Goal: Task Accomplishment & Management: Manage account settings

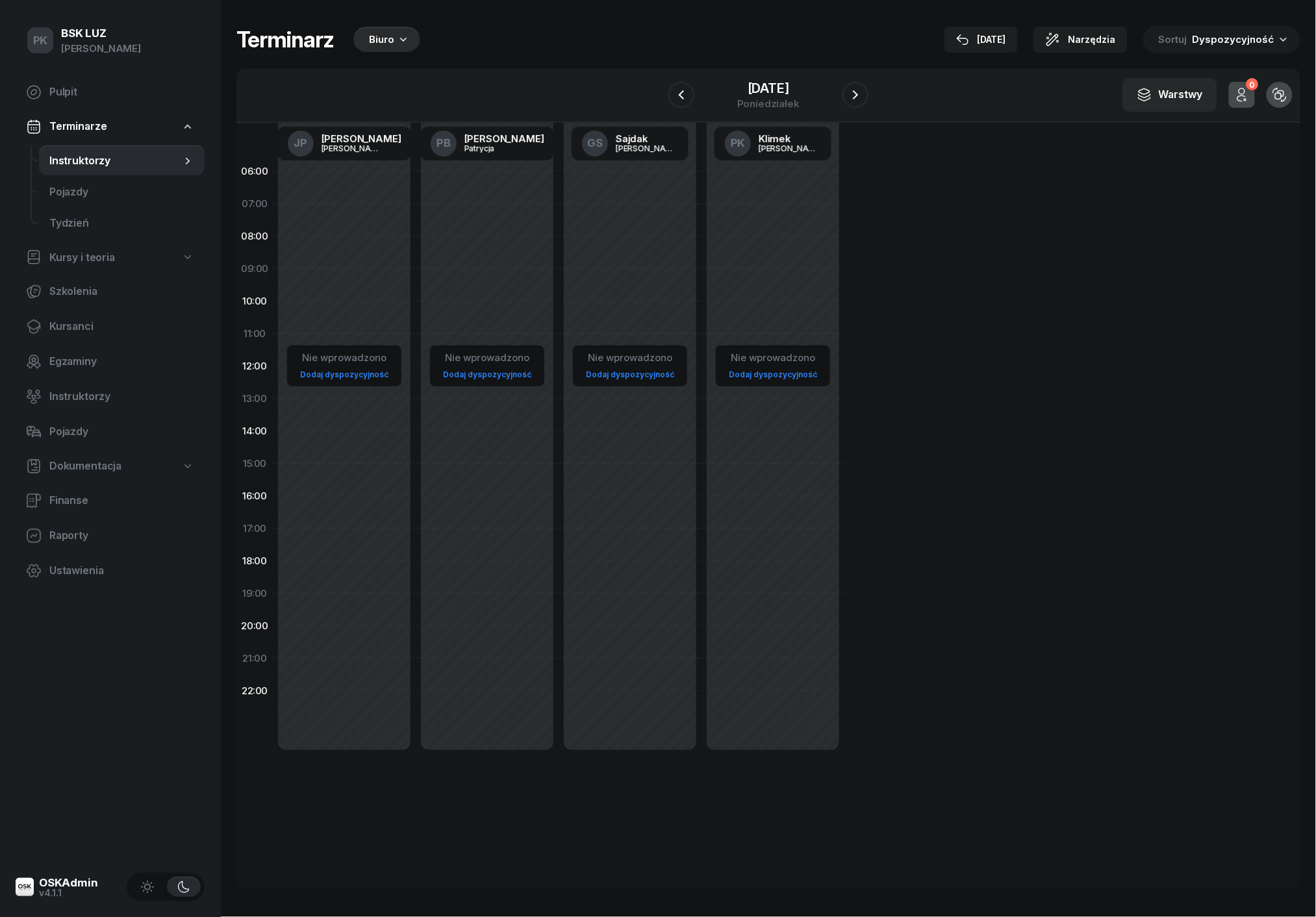
click at [399, 46] on div "Biuro" at bounding box center [386, 40] width 67 height 26
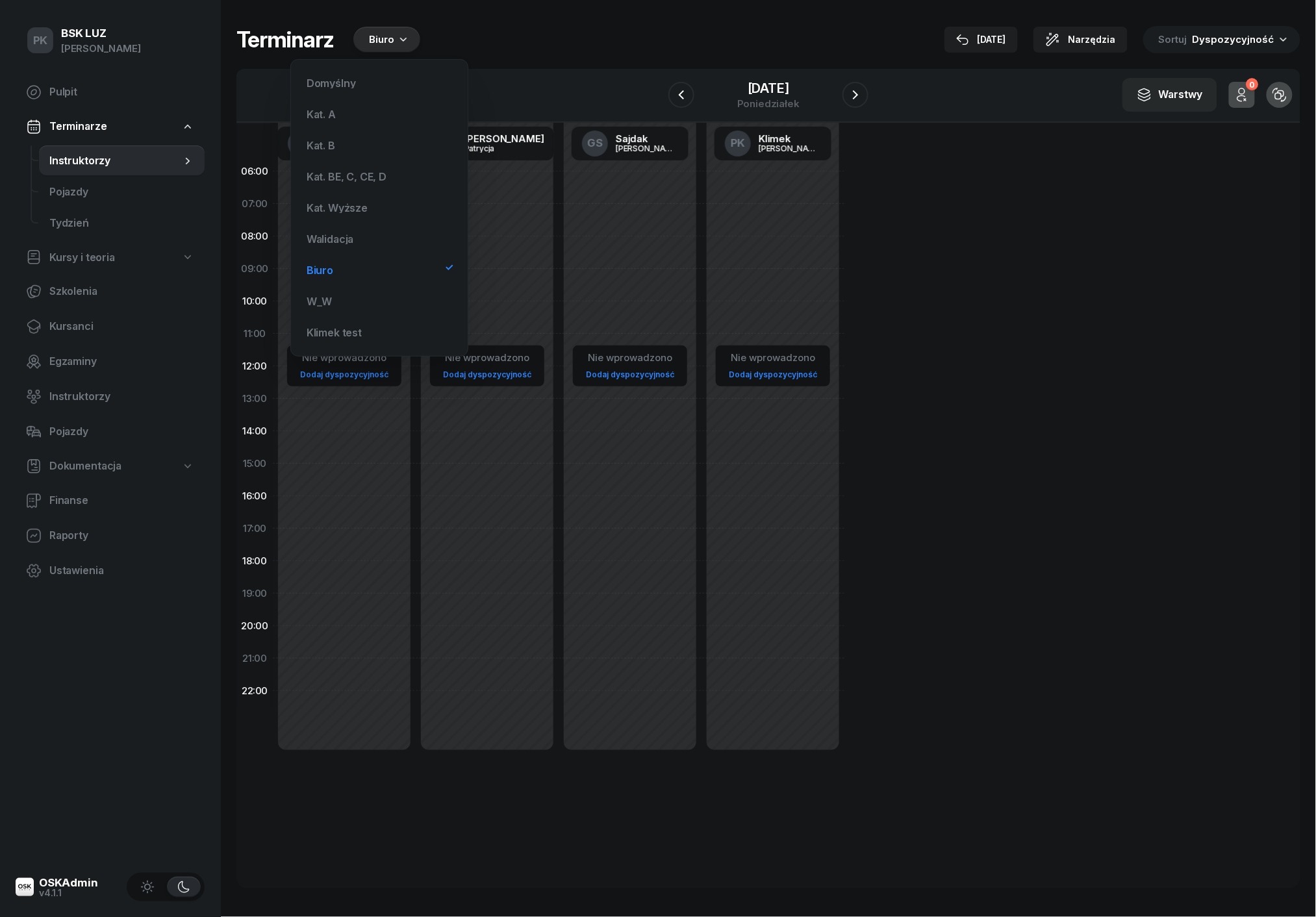
click at [557, 266] on div "Nie wprowadzono Dodaj dyspozycyjność" at bounding box center [487, 464] width 143 height 617
select select "08"
select select "10"
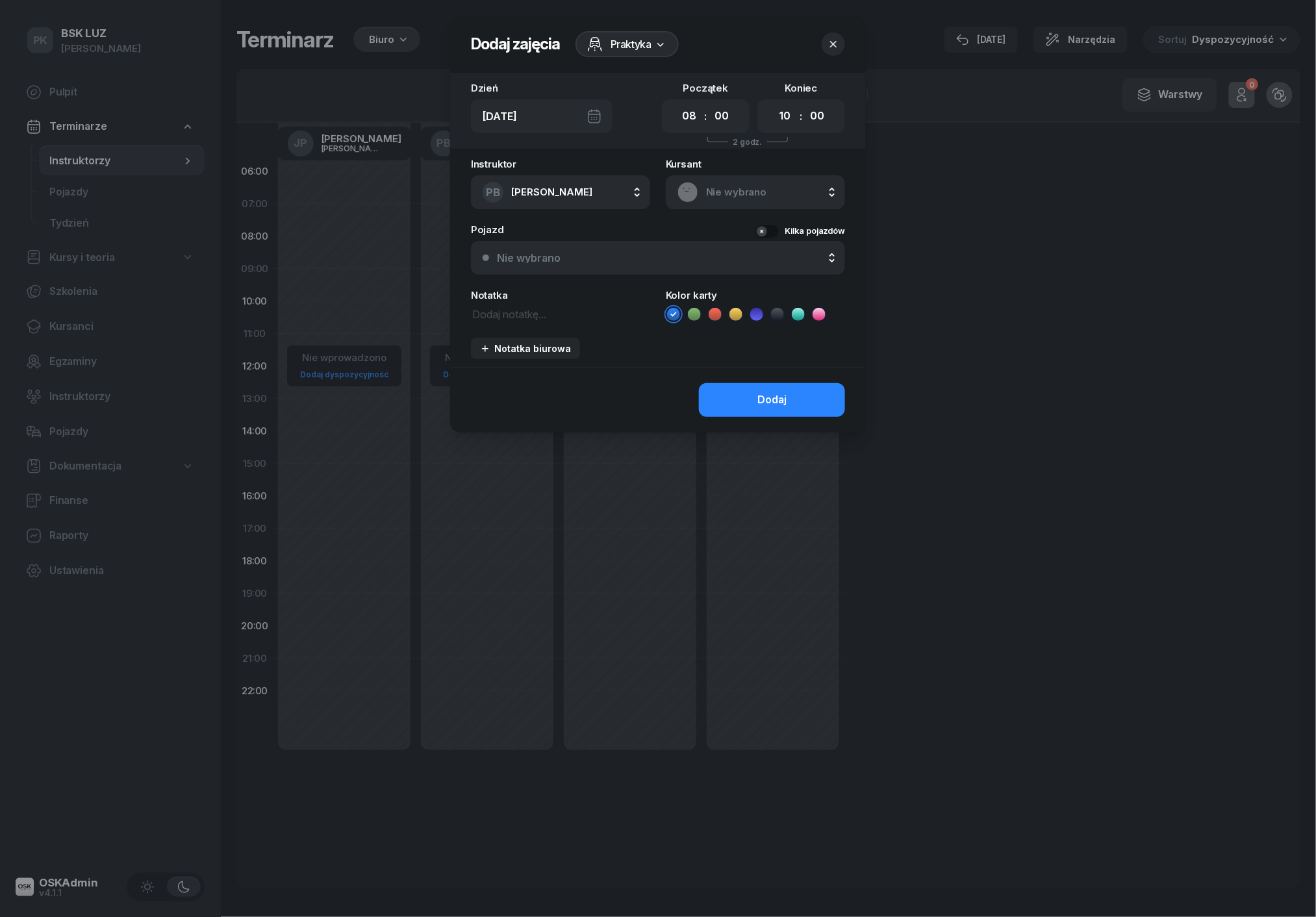
click at [365, 188] on div at bounding box center [658, 458] width 1316 height 917
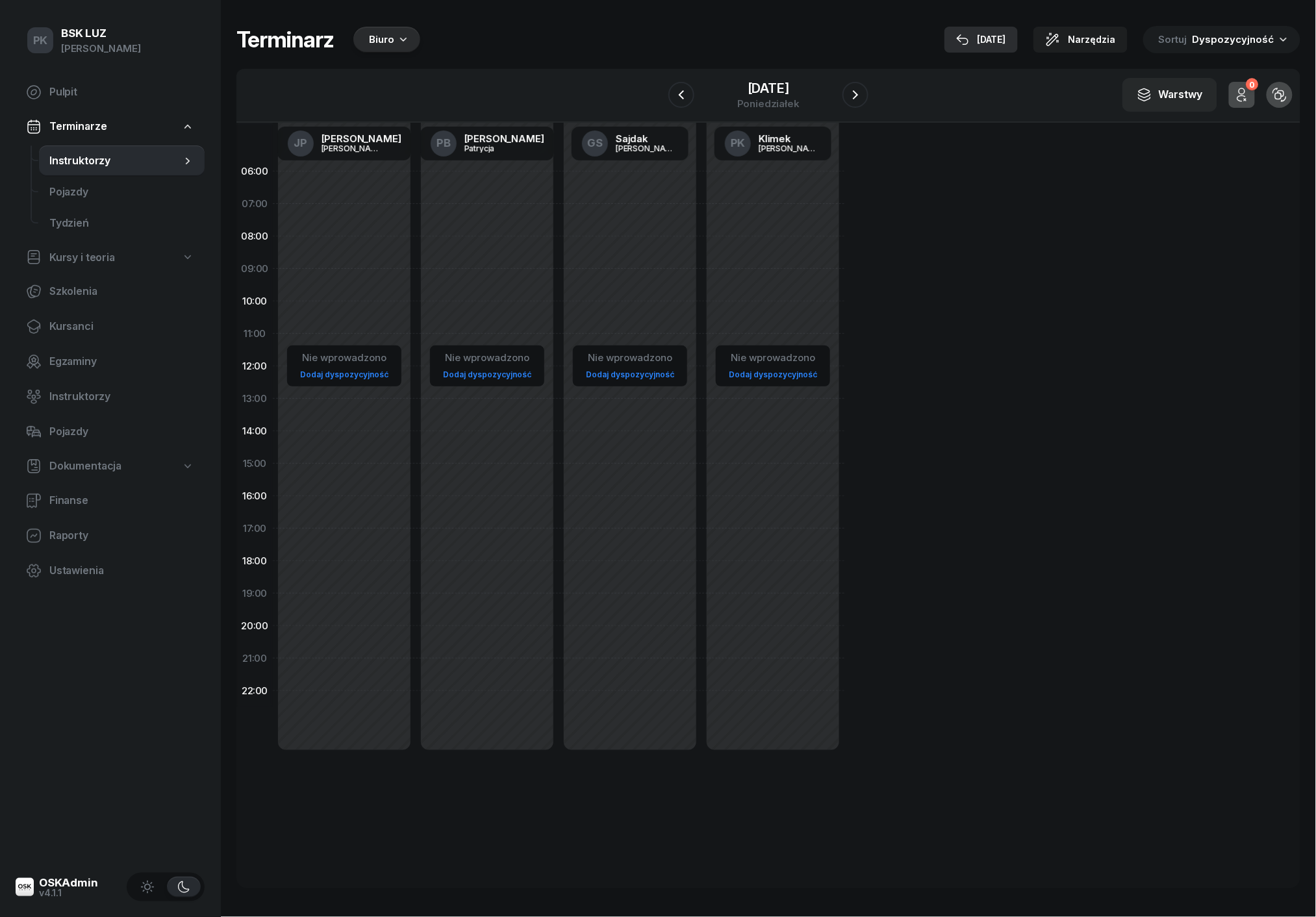
click at [1004, 32] on div "[DATE]" at bounding box center [981, 39] width 50 height 15
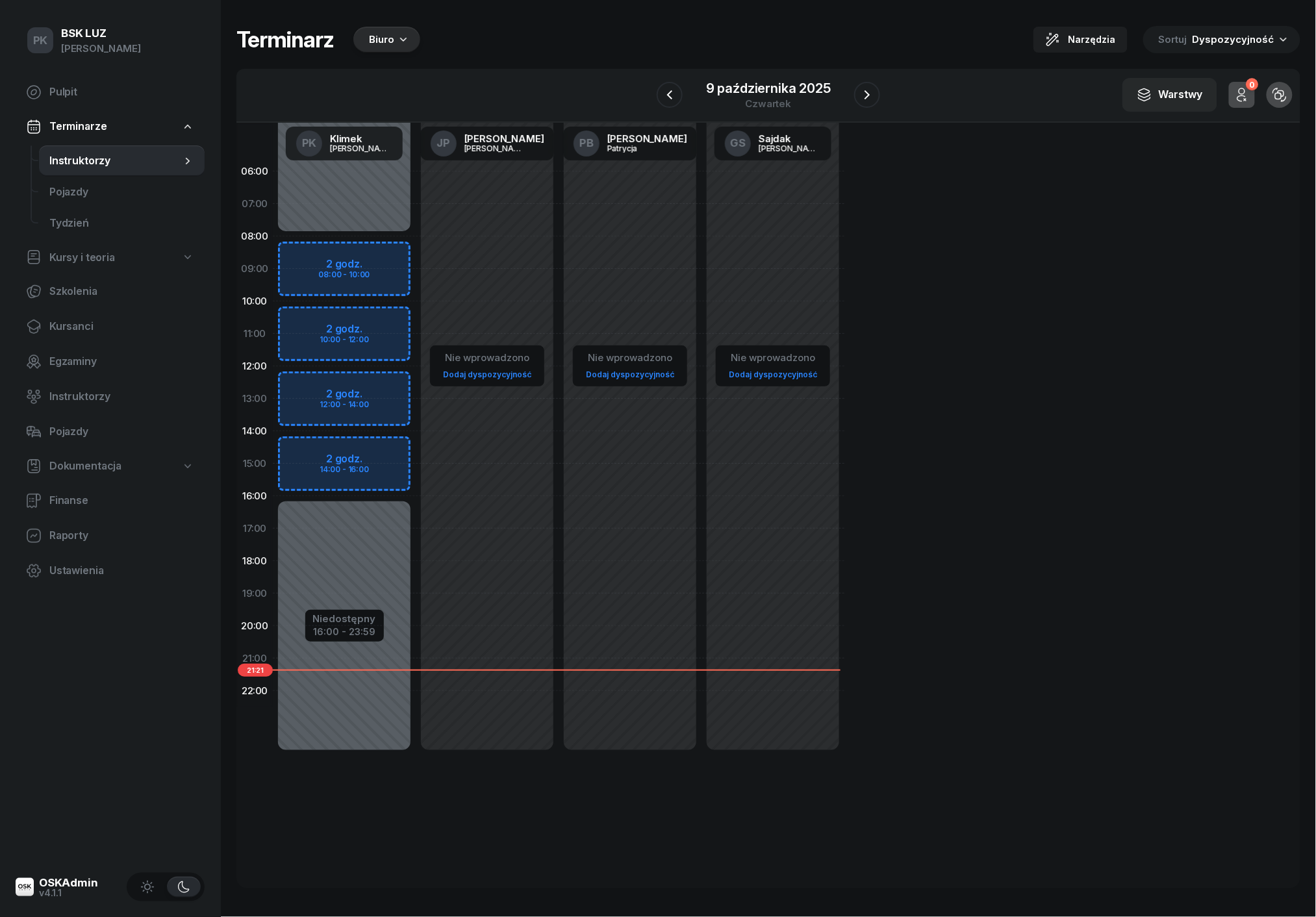
click at [346, 250] on div "Niedostępny 00:00 - 08:00 Niedostępny 16:00 - 23:59 2 godz. 08:00 - 10:00 2 god…" at bounding box center [344, 464] width 143 height 617
select select "08"
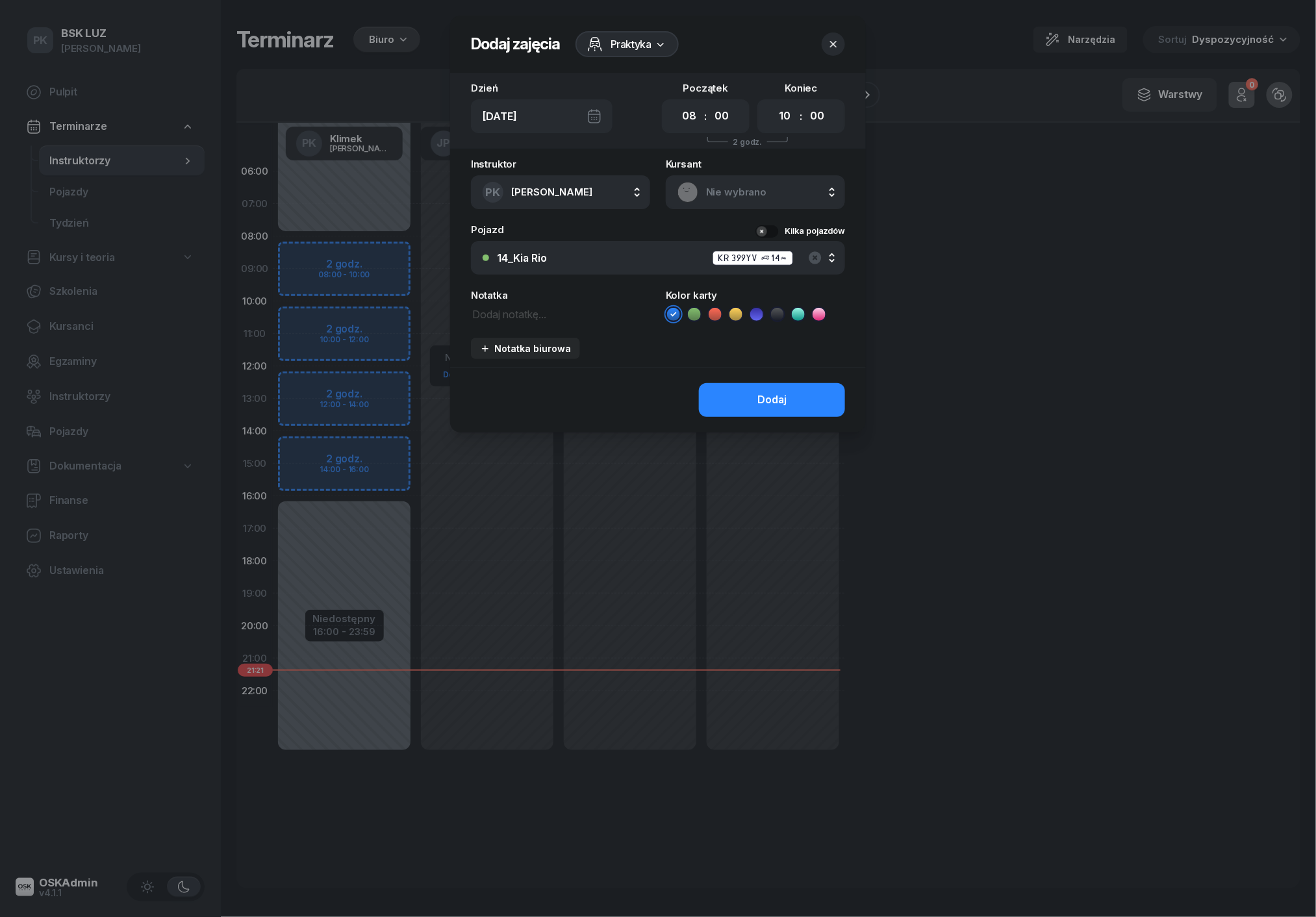
click at [631, 49] on span "Praktyka" at bounding box center [631, 44] width 41 height 15
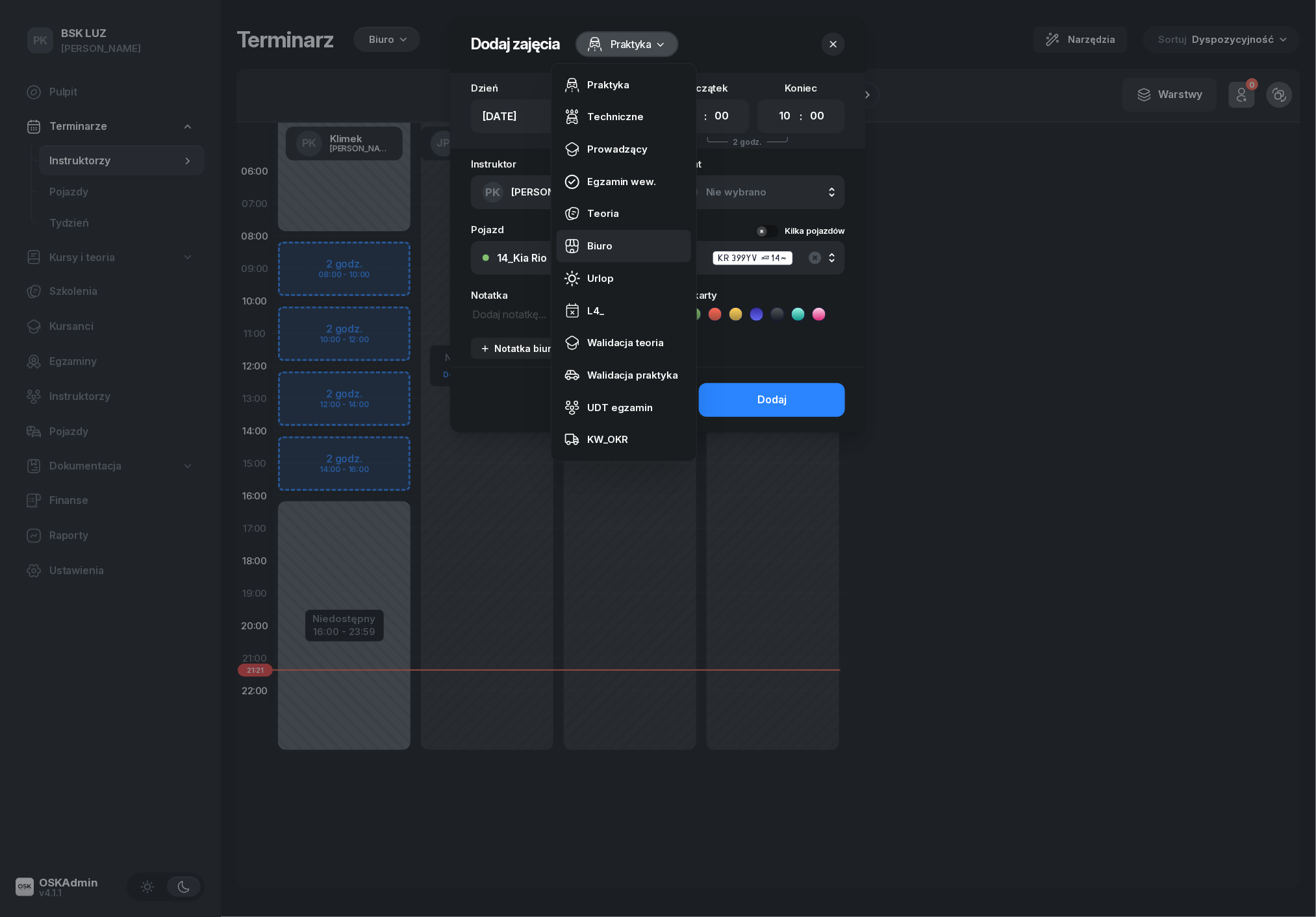
click at [607, 242] on div "Biuro" at bounding box center [600, 246] width 25 height 17
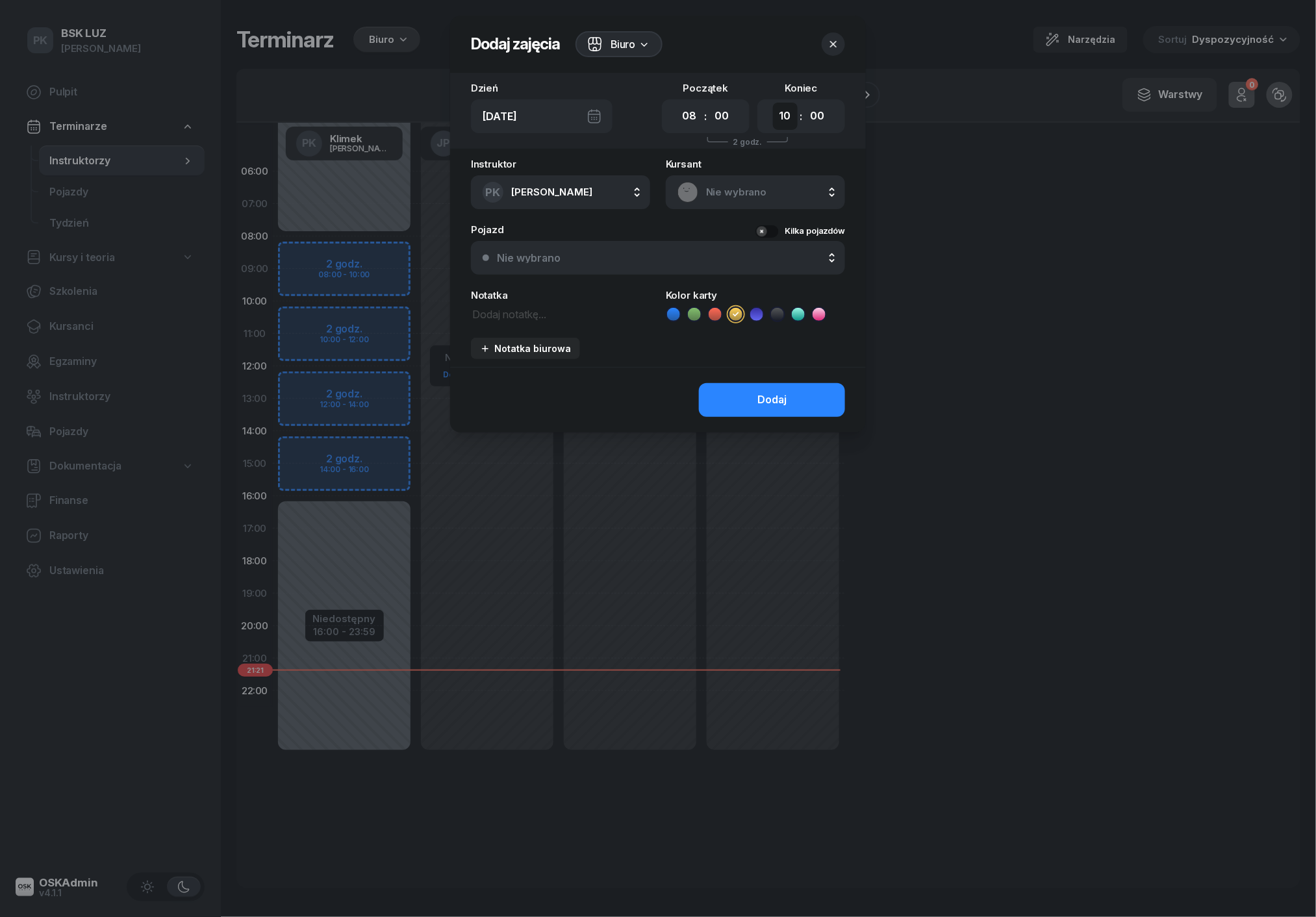
click at [778, 116] on select "00 01 02 03 04 05 06 07 08 09 10 11 12 13 14 15 16 17 18 19 20 21 22 23" at bounding box center [786, 116] width 25 height 28
select select "16"
click at [759, 386] on button "Dodaj" at bounding box center [771, 400] width 146 height 34
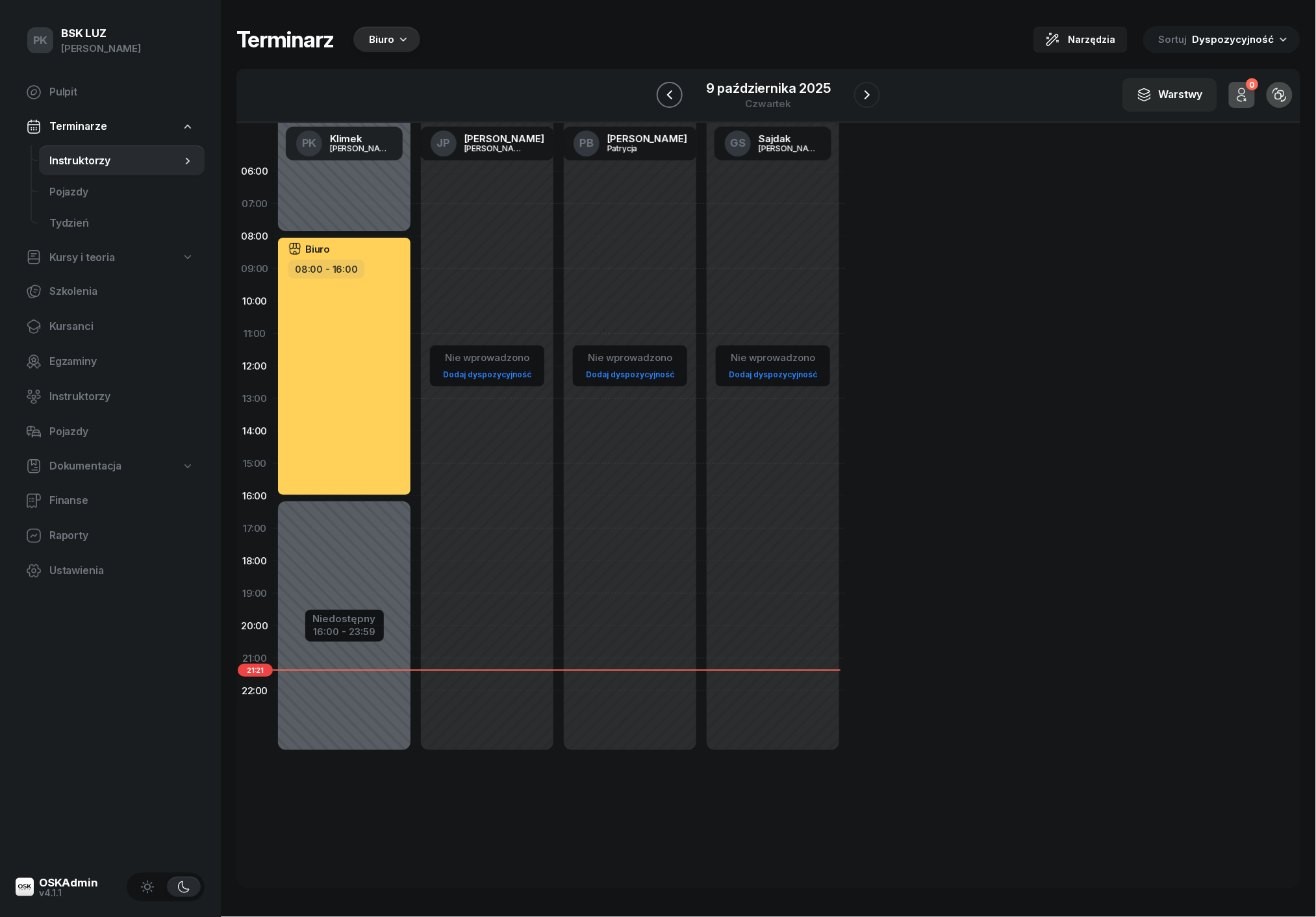
click at [674, 95] on icon "button" at bounding box center [669, 94] width 15 height 15
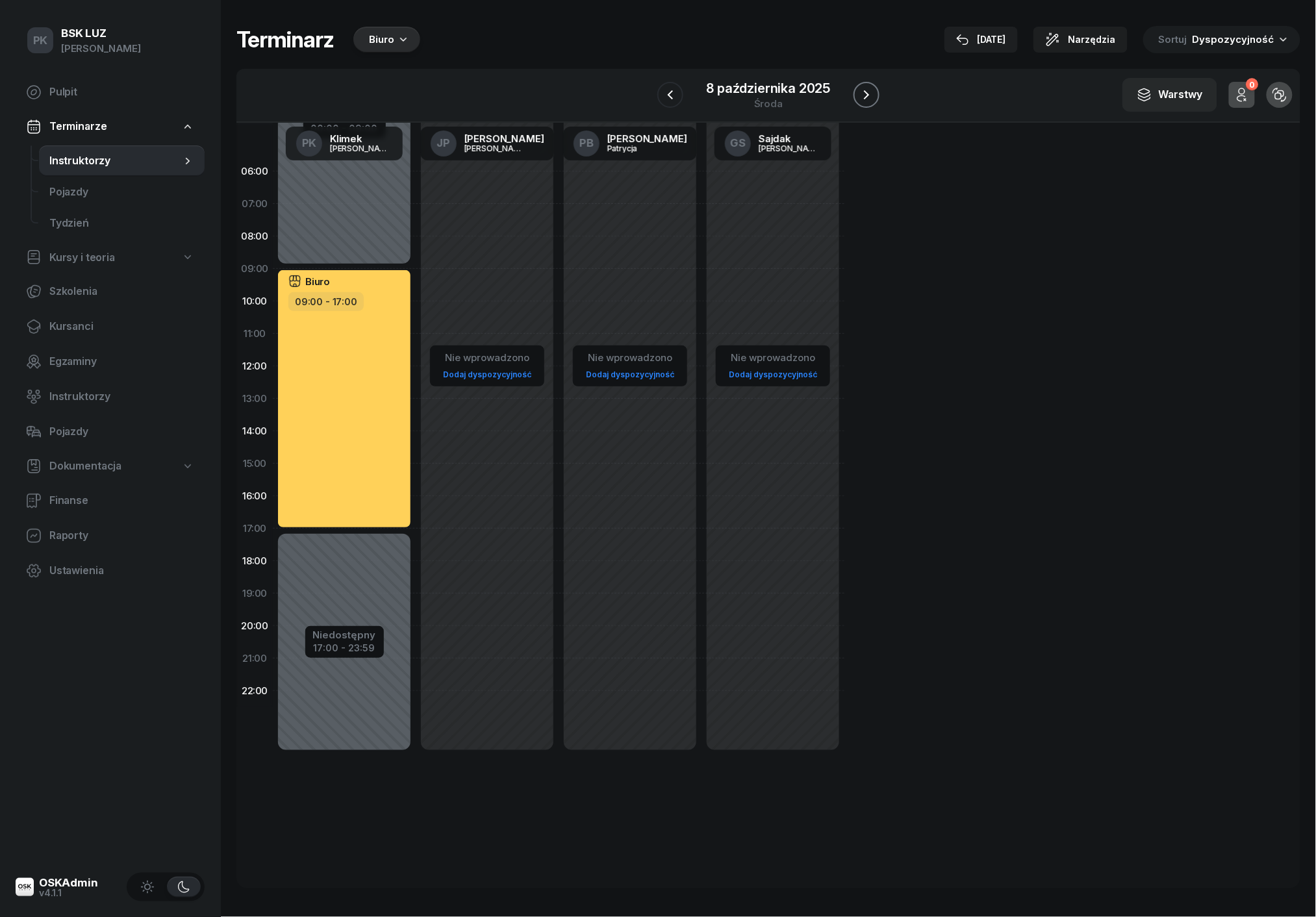
click at [868, 94] on icon "button" at bounding box center [866, 94] width 15 height 15
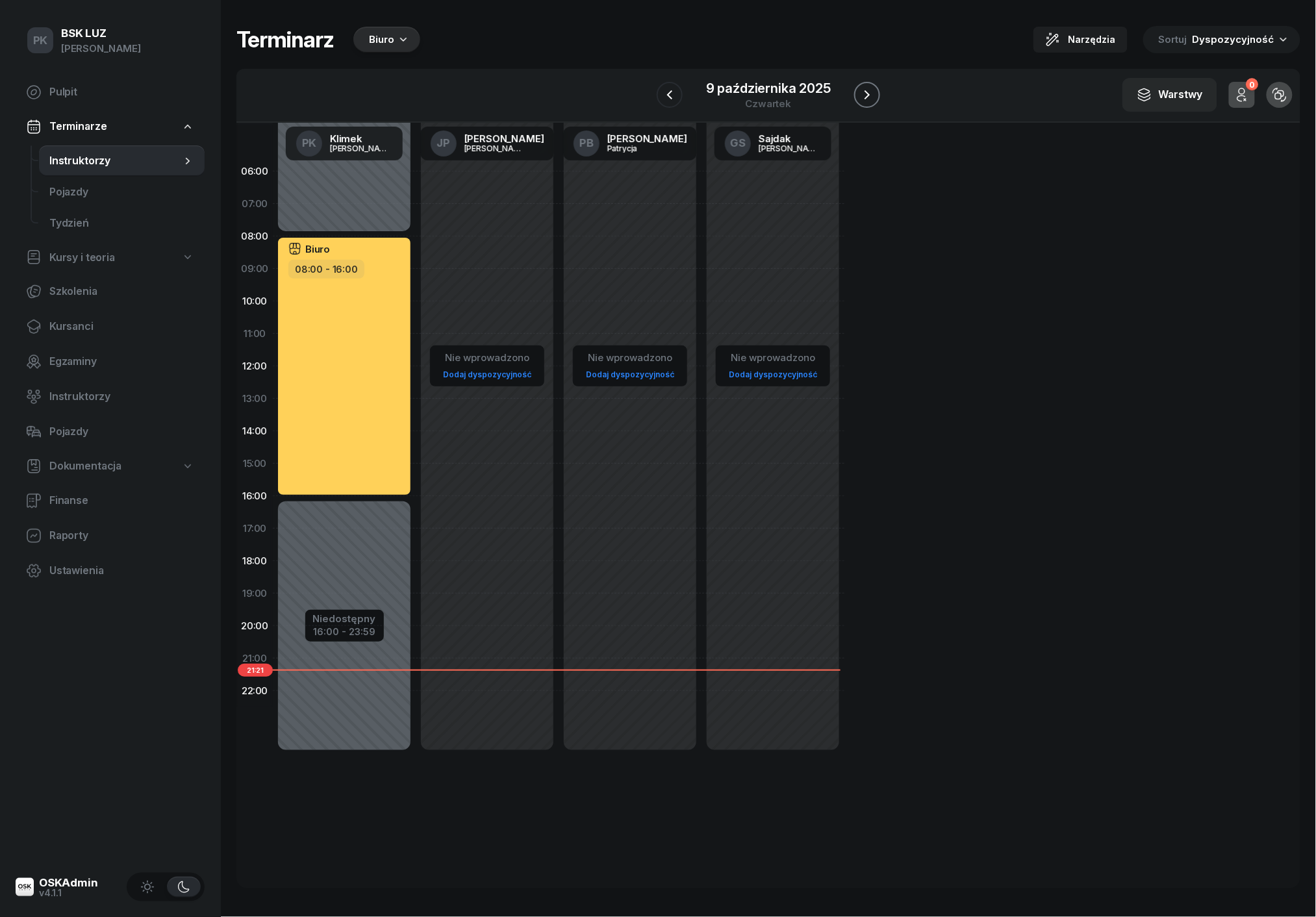
click at [868, 94] on icon "button" at bounding box center [867, 94] width 15 height 15
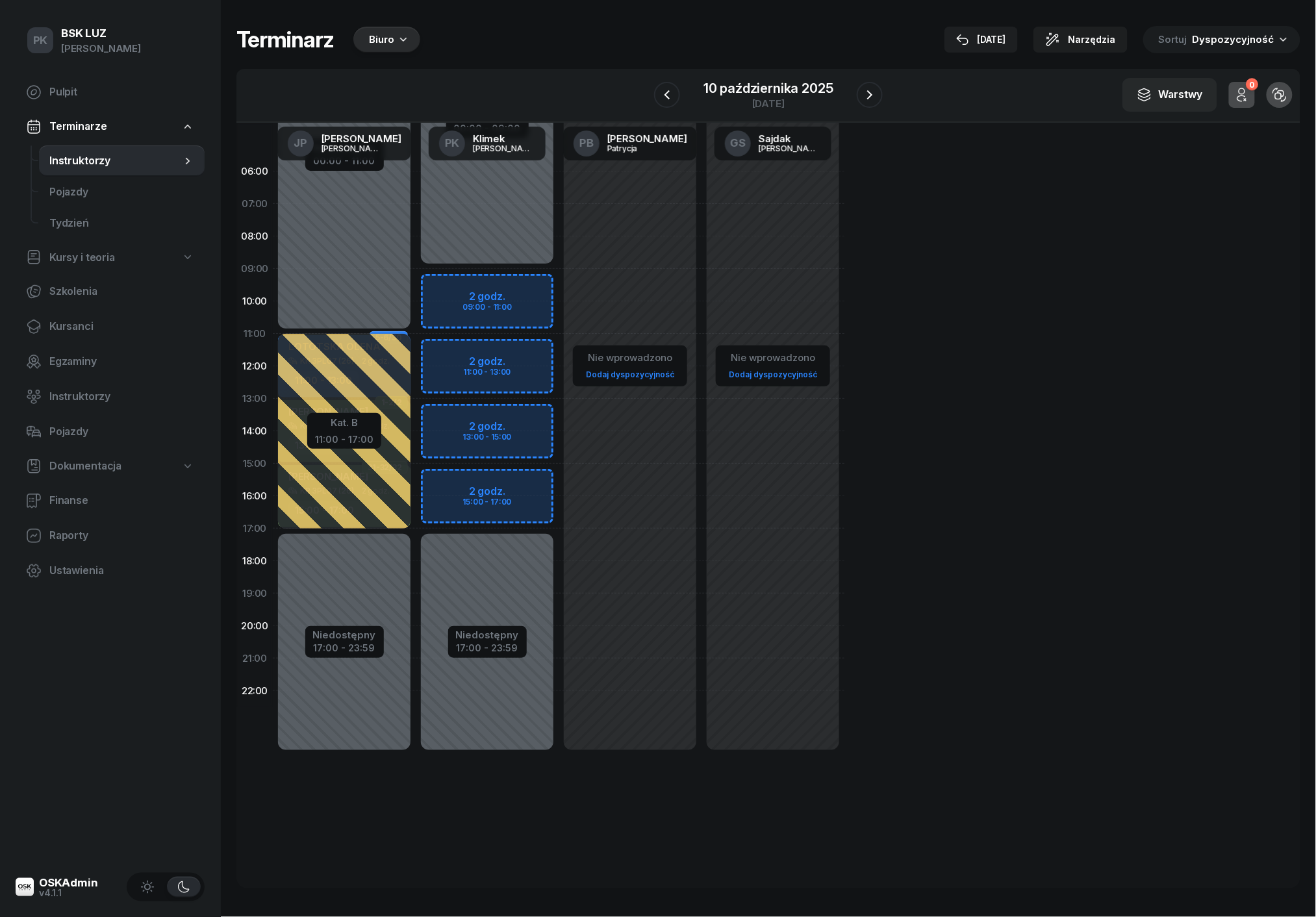
click at [378, 45] on div "Biuro" at bounding box center [382, 39] width 26 height 15
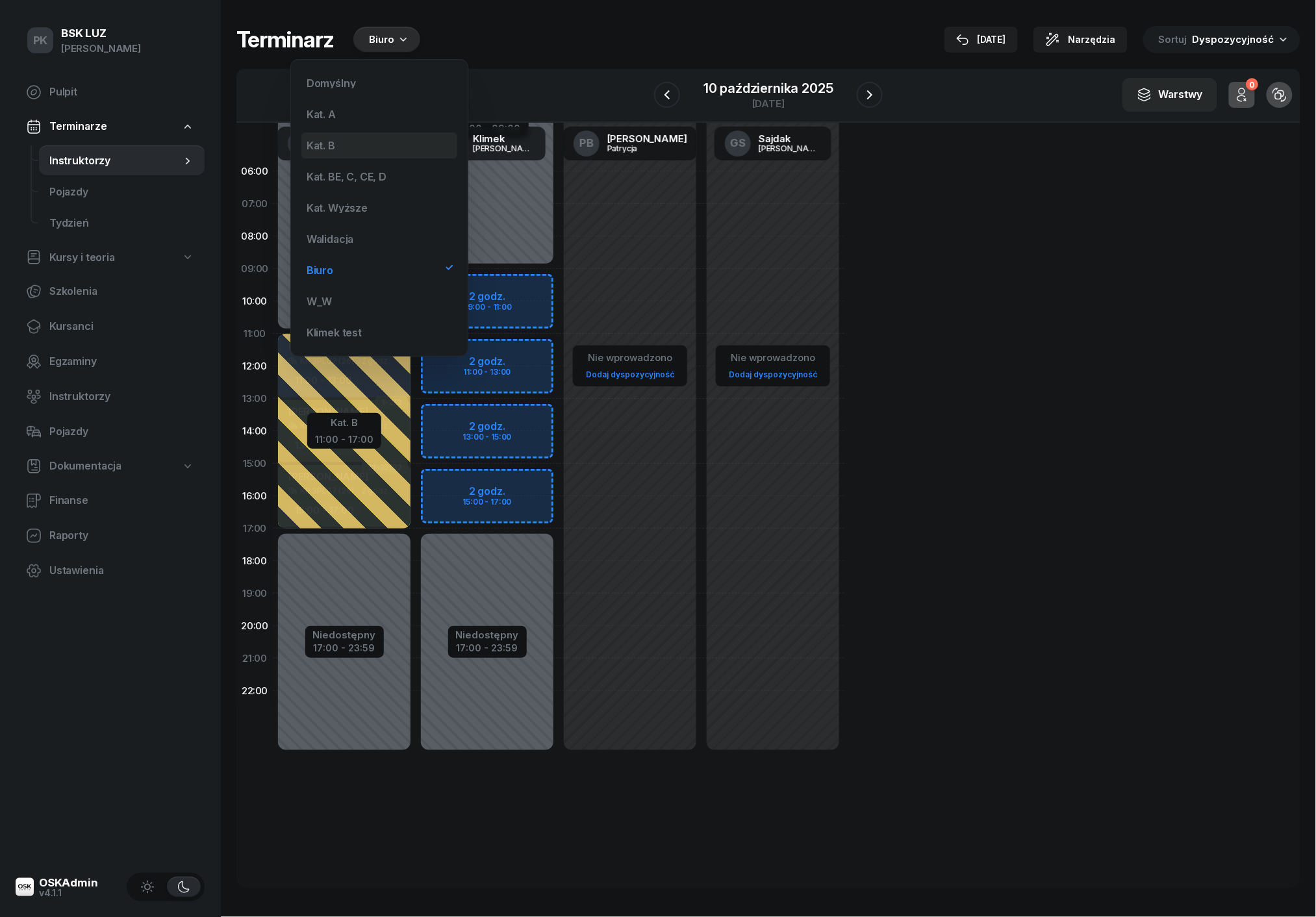
click at [357, 153] on div "Kat. B" at bounding box center [380, 145] width 156 height 26
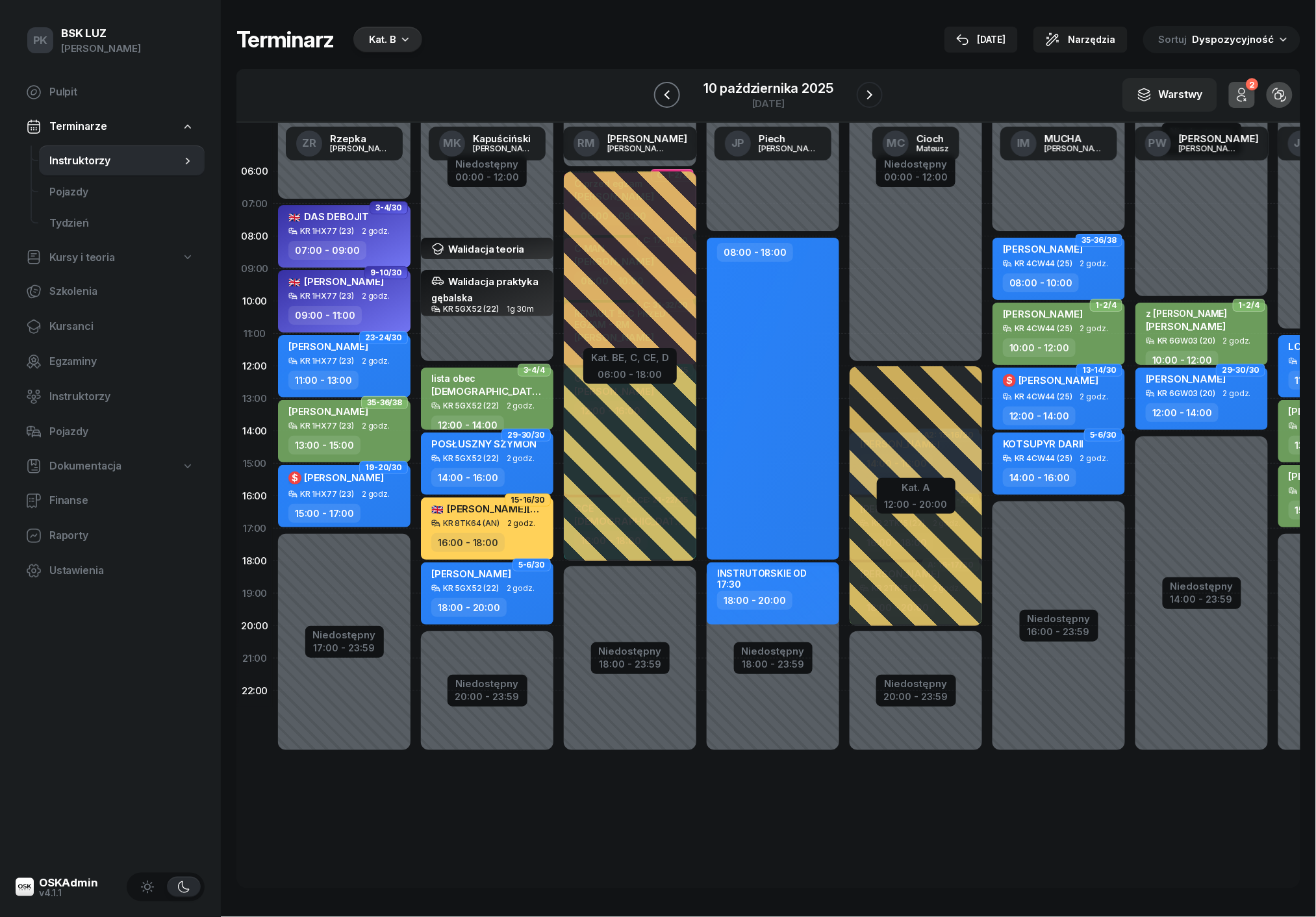
click at [668, 91] on icon "button" at bounding box center [667, 95] width 5 height 9
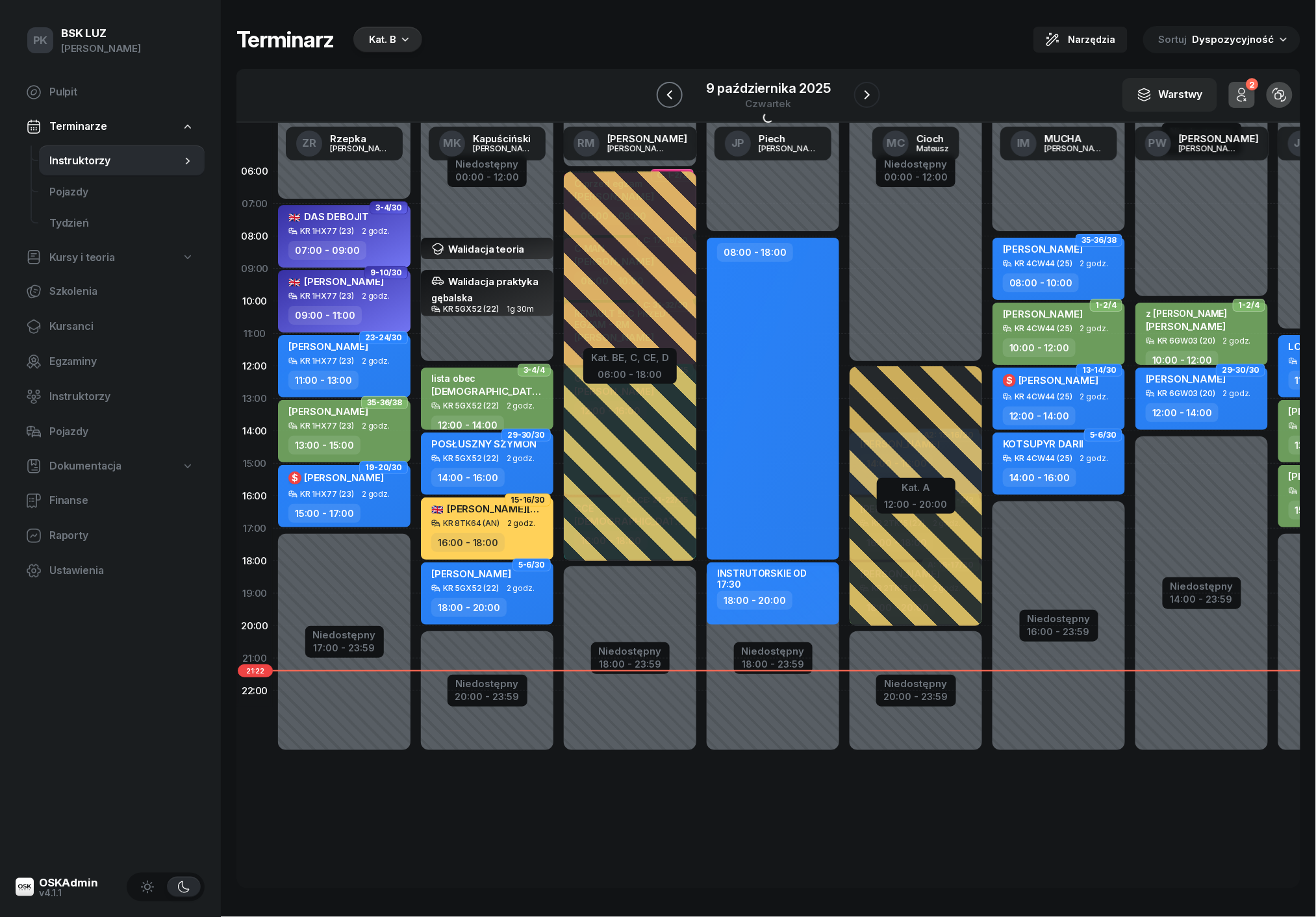
click at [668, 91] on icon "button" at bounding box center [669, 94] width 15 height 15
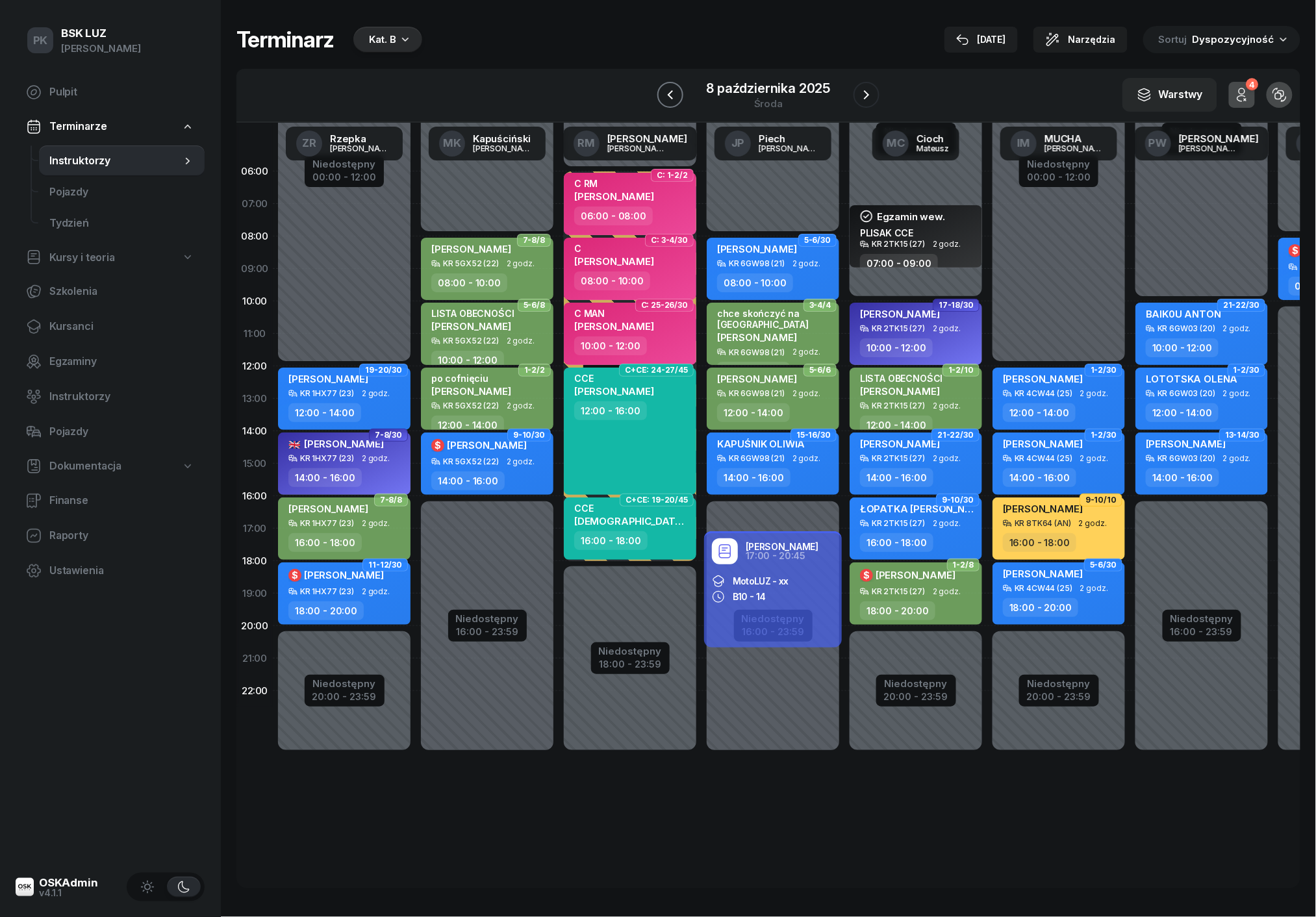
click at [668, 91] on icon "button" at bounding box center [670, 94] width 15 height 15
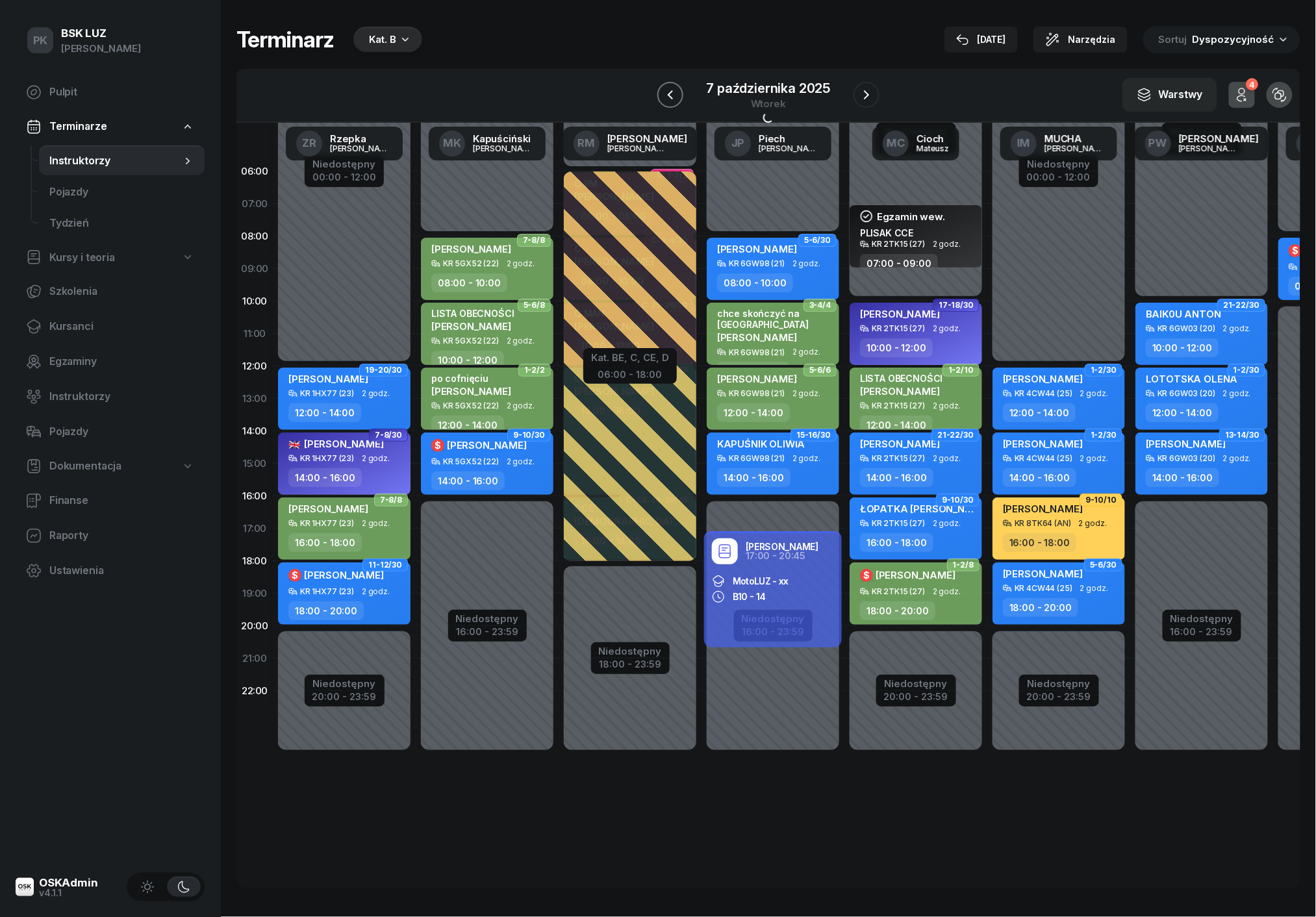
click at [668, 91] on icon "button" at bounding box center [670, 94] width 15 height 15
click at [668, 91] on icon "button" at bounding box center [669, 94] width 15 height 15
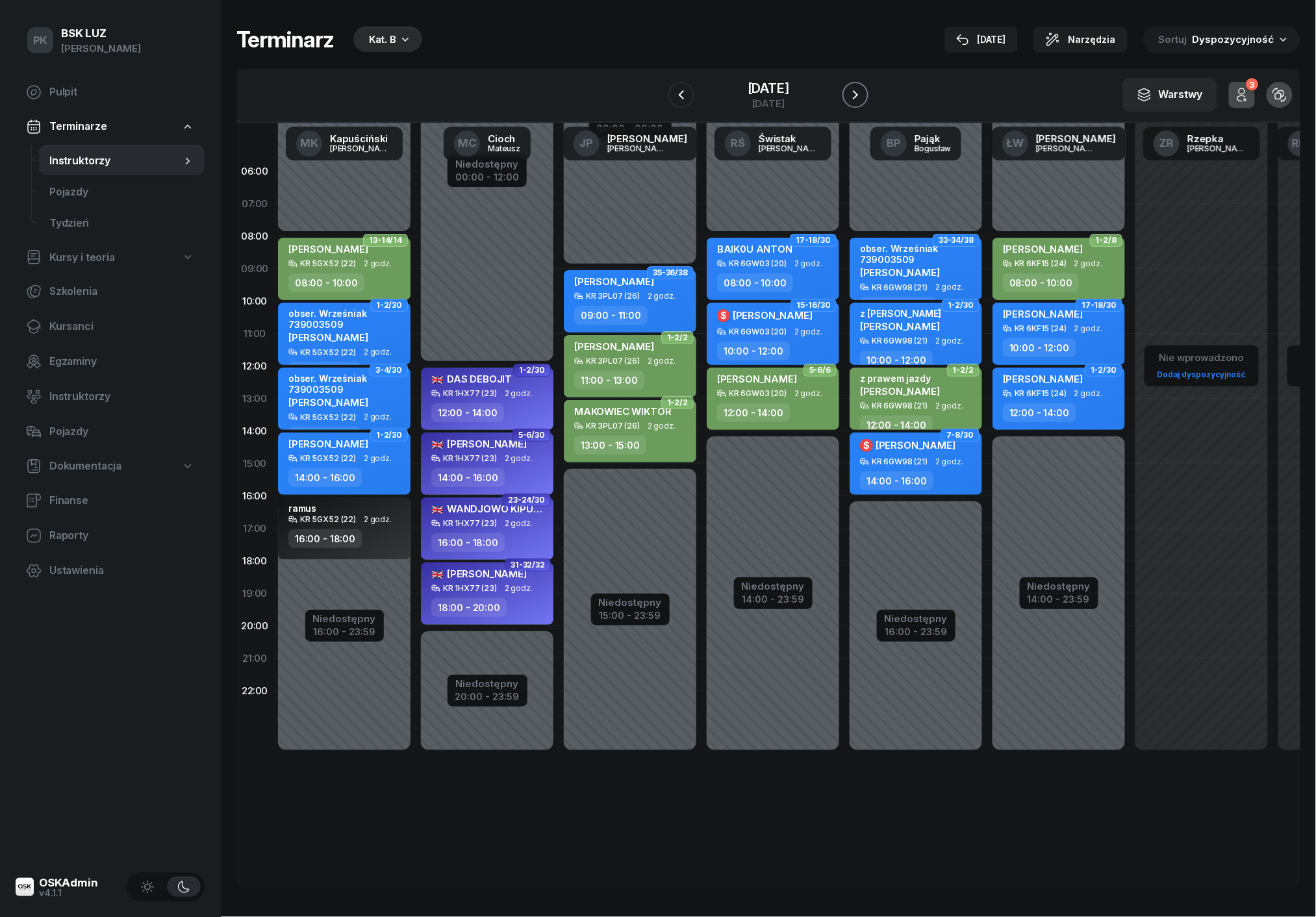
click at [864, 91] on icon "button" at bounding box center [855, 94] width 15 height 15
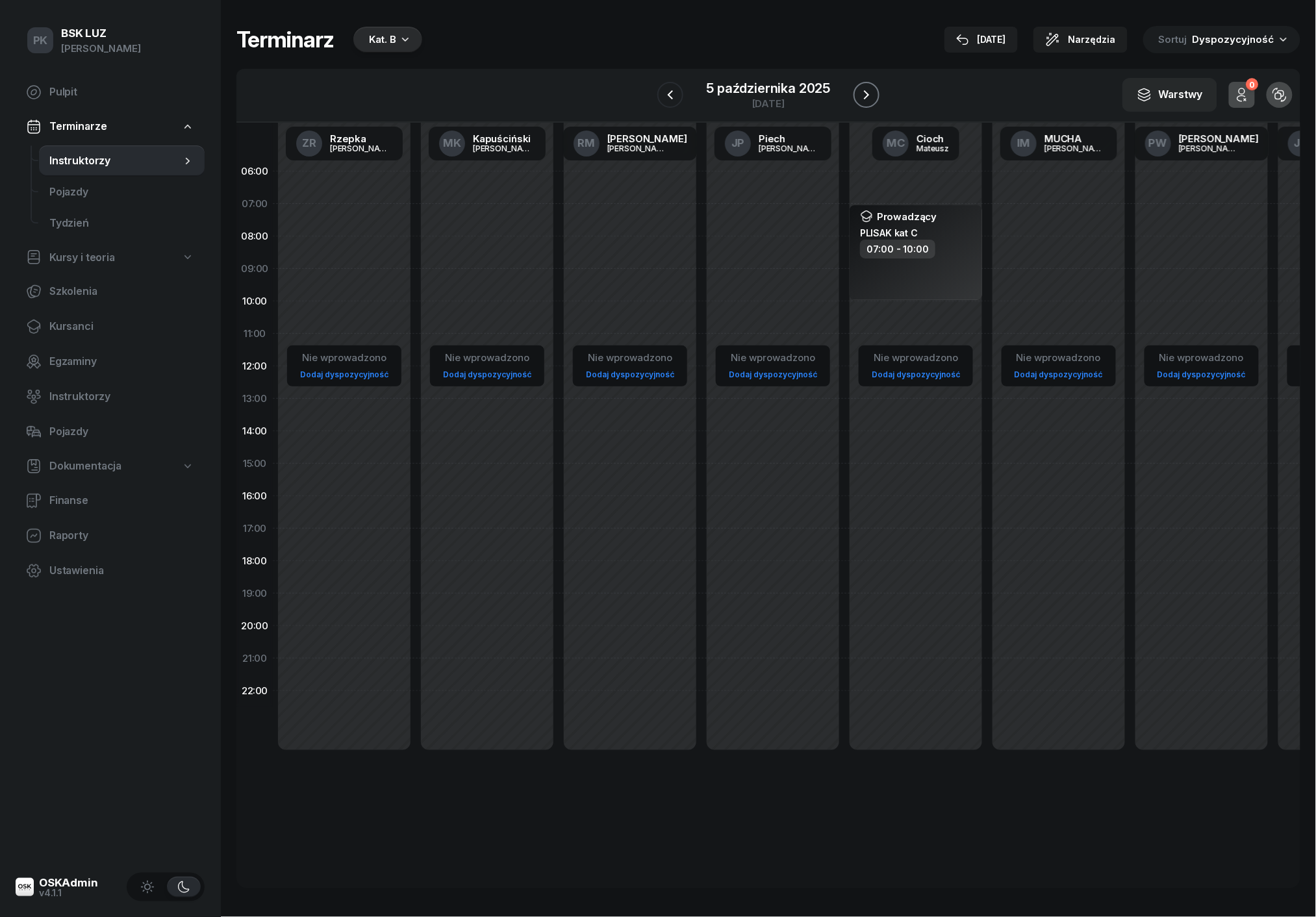
click at [870, 97] on icon "button" at bounding box center [866, 94] width 15 height 15
click at [870, 97] on icon "button" at bounding box center [867, 94] width 15 height 15
click at [870, 97] on icon "button" at bounding box center [866, 94] width 15 height 15
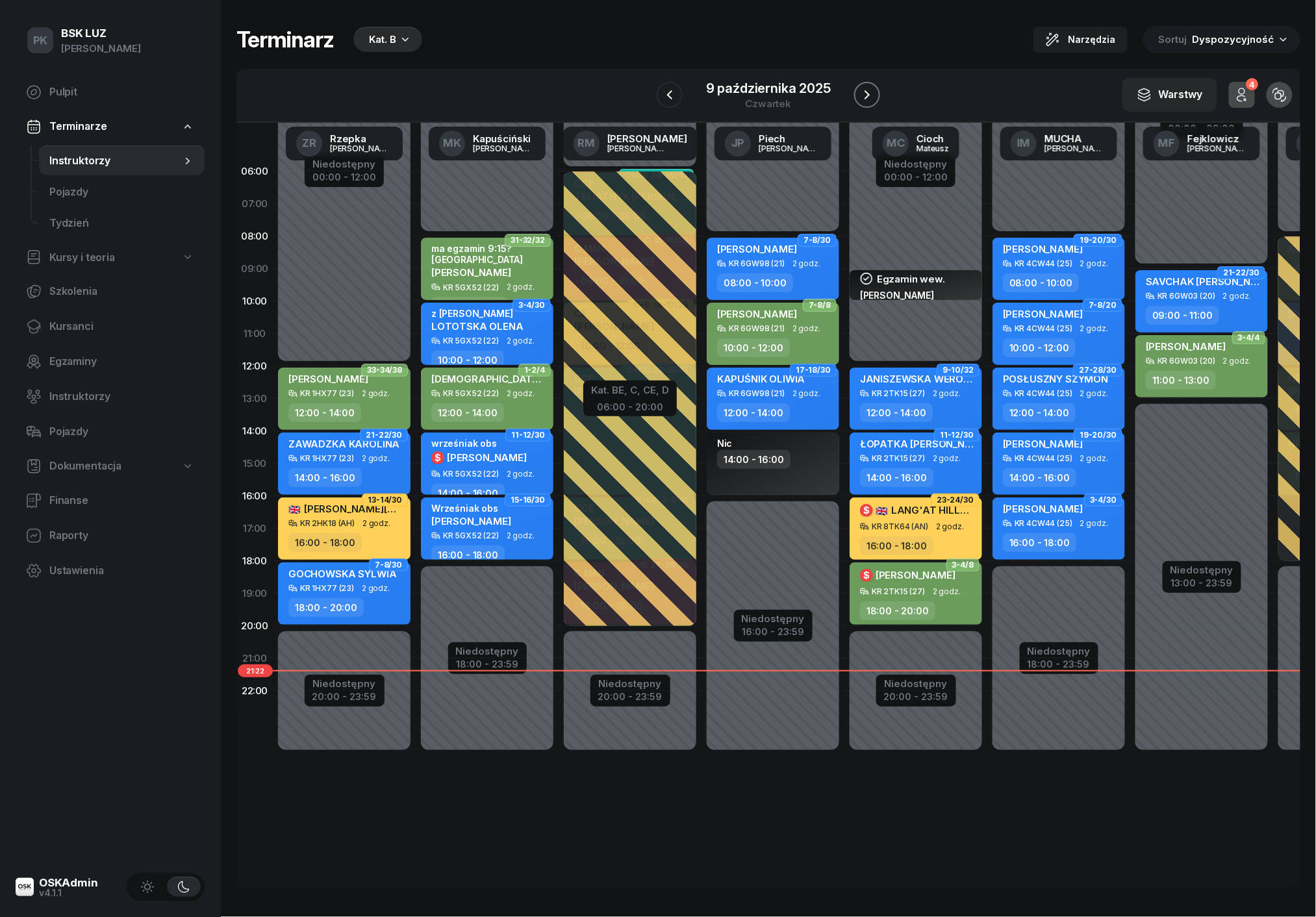
click at [870, 97] on icon "button" at bounding box center [867, 94] width 15 height 15
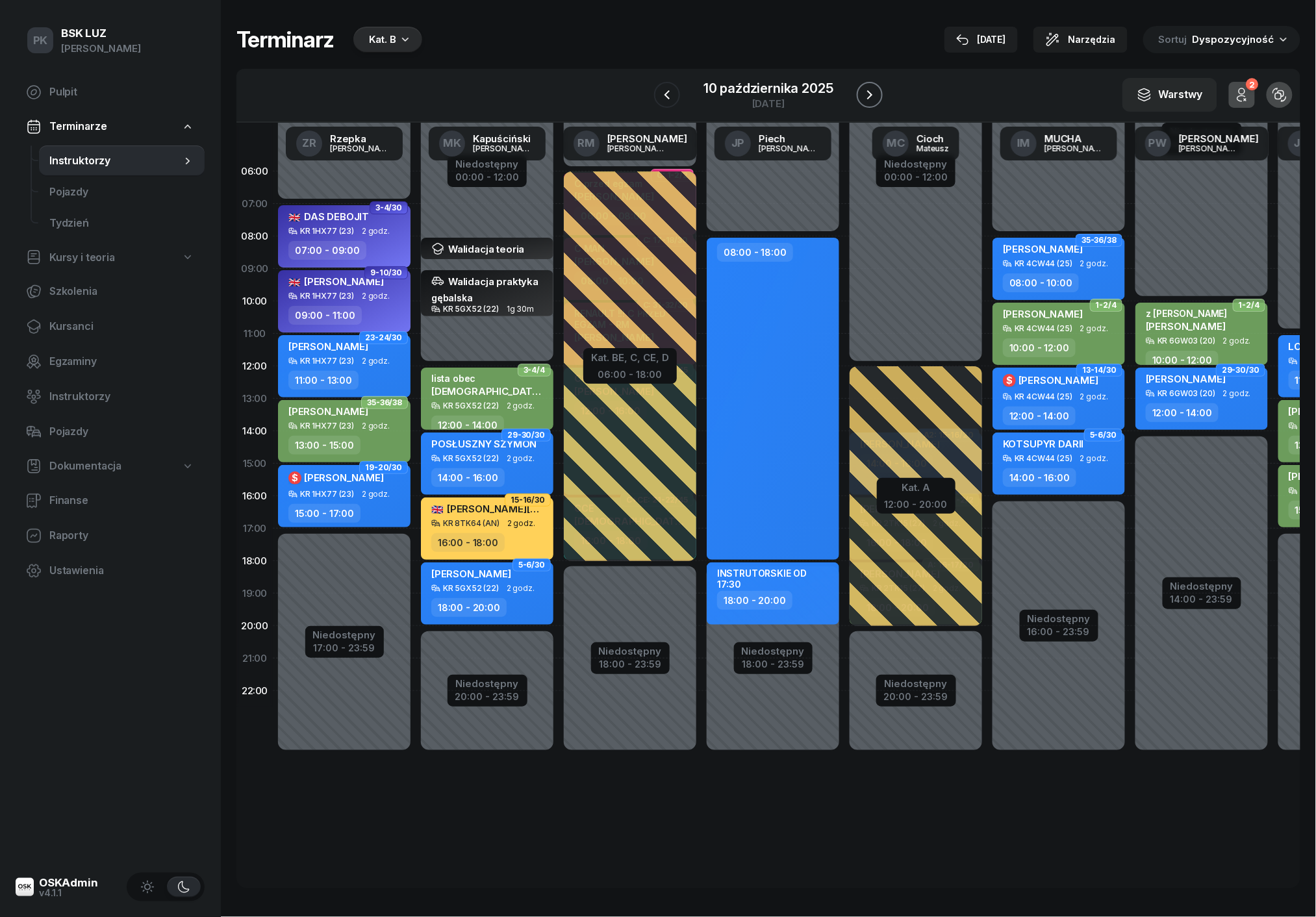
click at [874, 98] on icon "button" at bounding box center [870, 94] width 15 height 15
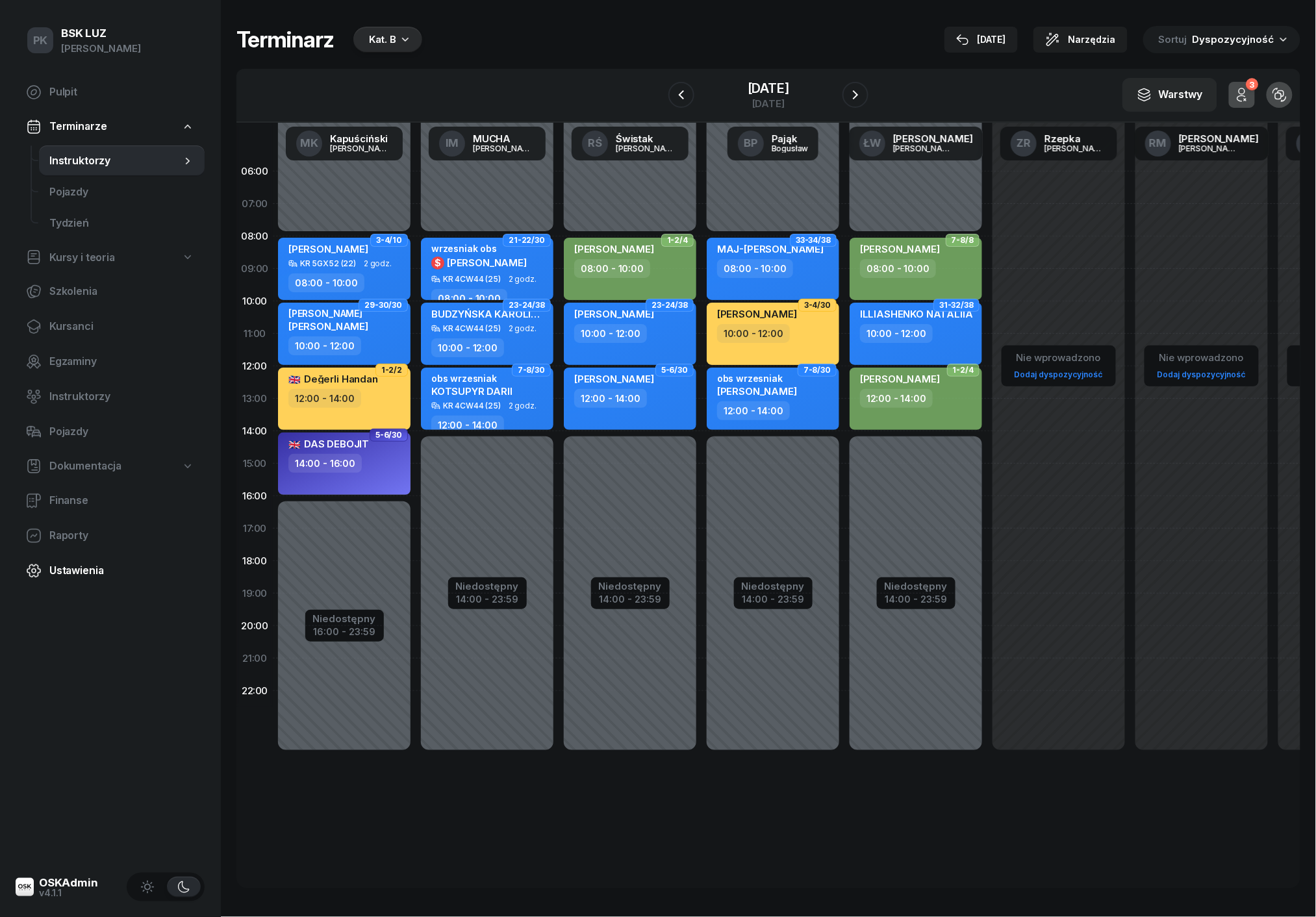
click at [55, 562] on span "Ustawienia" at bounding box center [121, 571] width 145 height 17
select select "06:00"
select select "22:00"
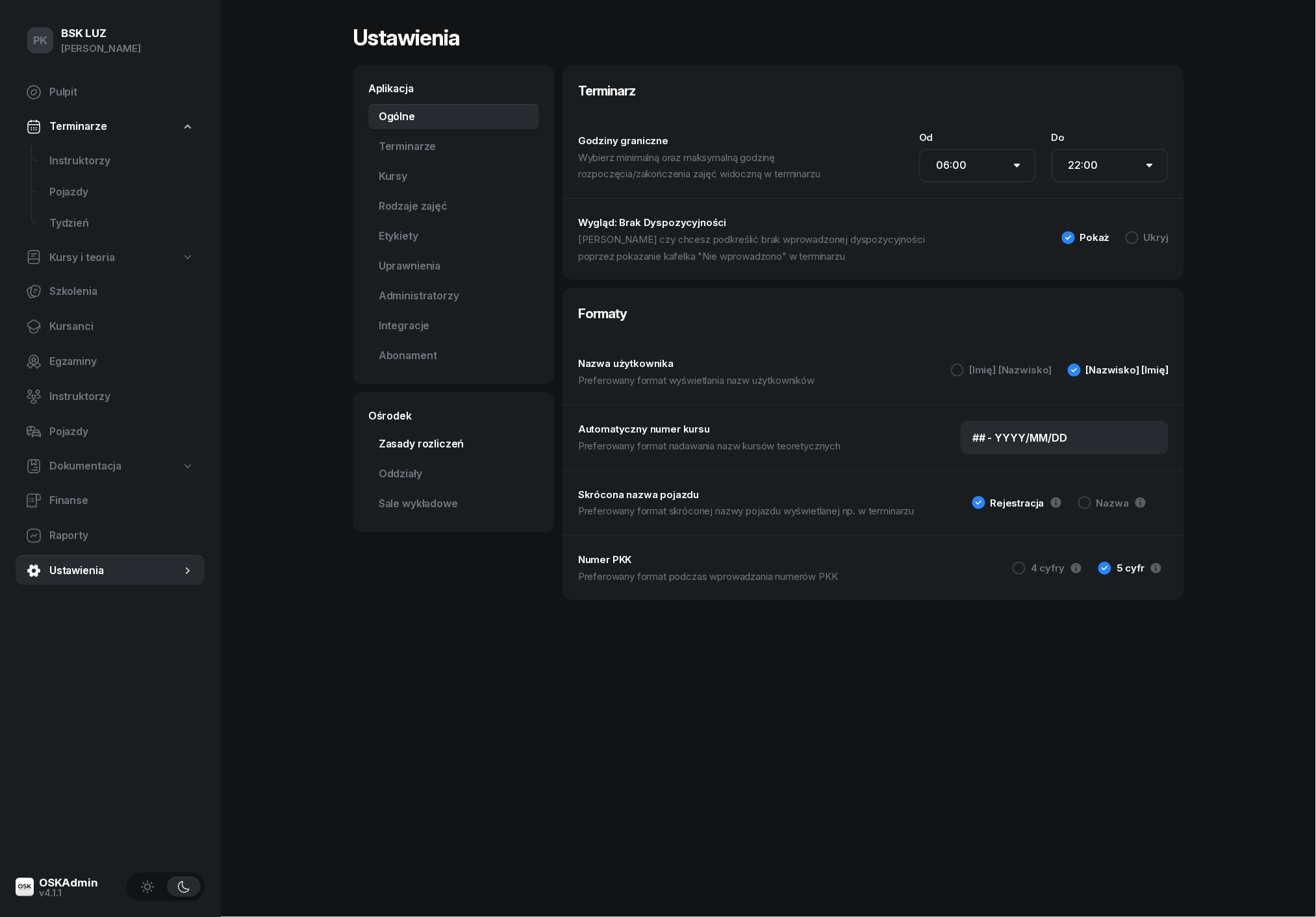
click at [442, 445] on link "Zasady rozliczeń" at bounding box center [454, 444] width 171 height 26
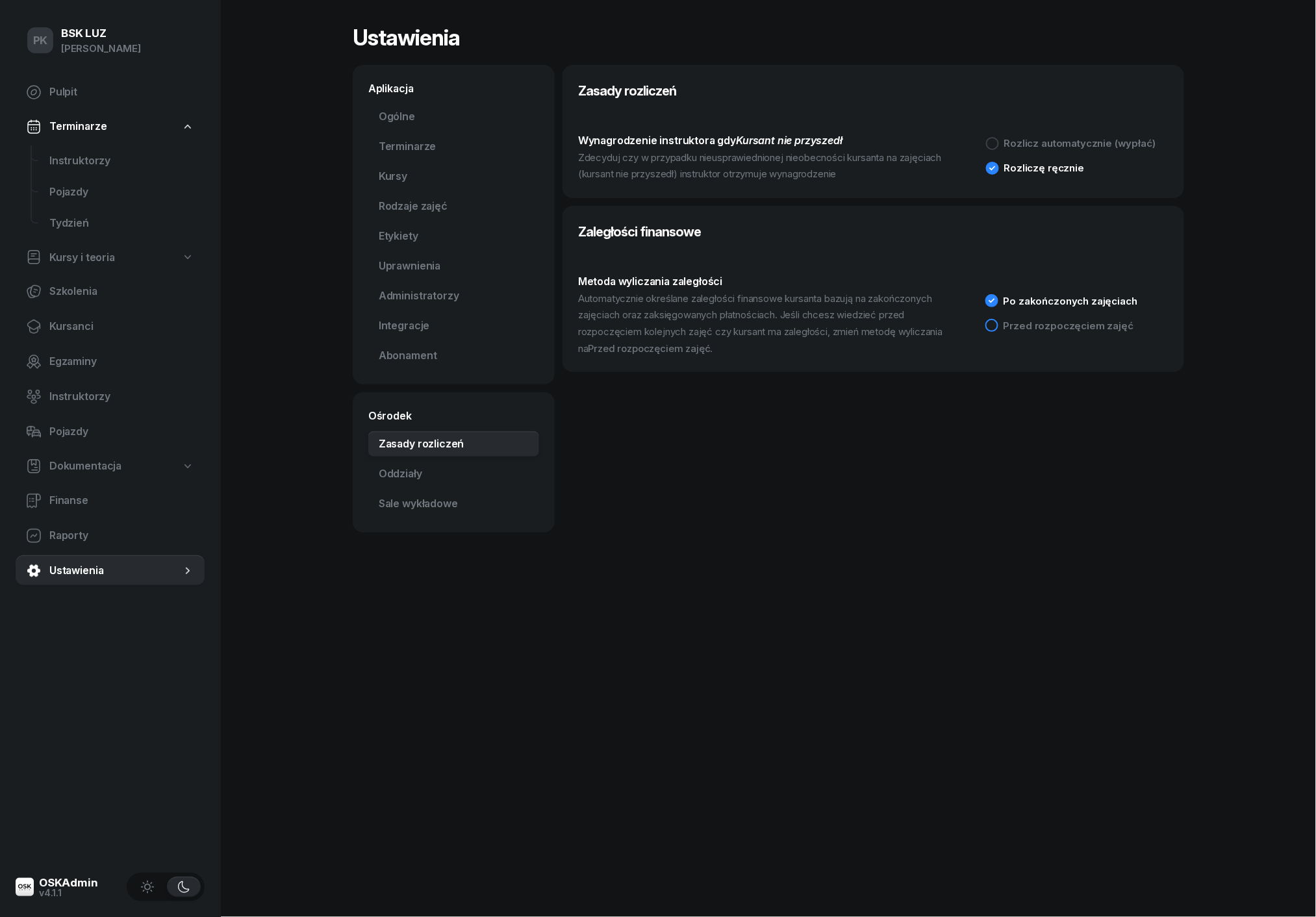
click at [1016, 327] on div "Przed rozpoczęciem zajęć" at bounding box center [1068, 326] width 130 height 9
click at [87, 167] on span "Instruktorzy" at bounding box center [121, 161] width 145 height 17
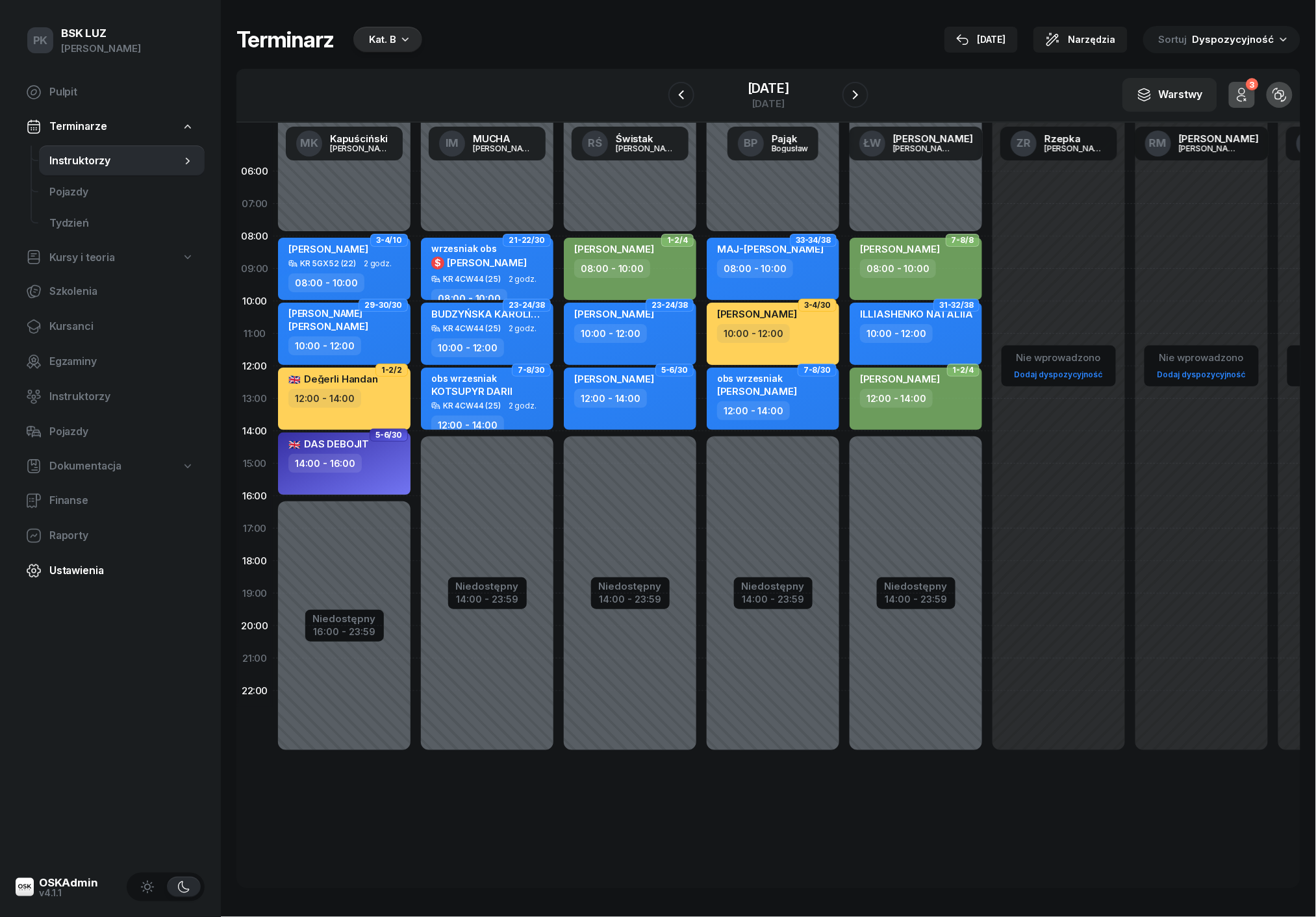
click at [81, 564] on span "Ustawienia" at bounding box center [121, 571] width 145 height 17
select select "06:00"
select select "22:00"
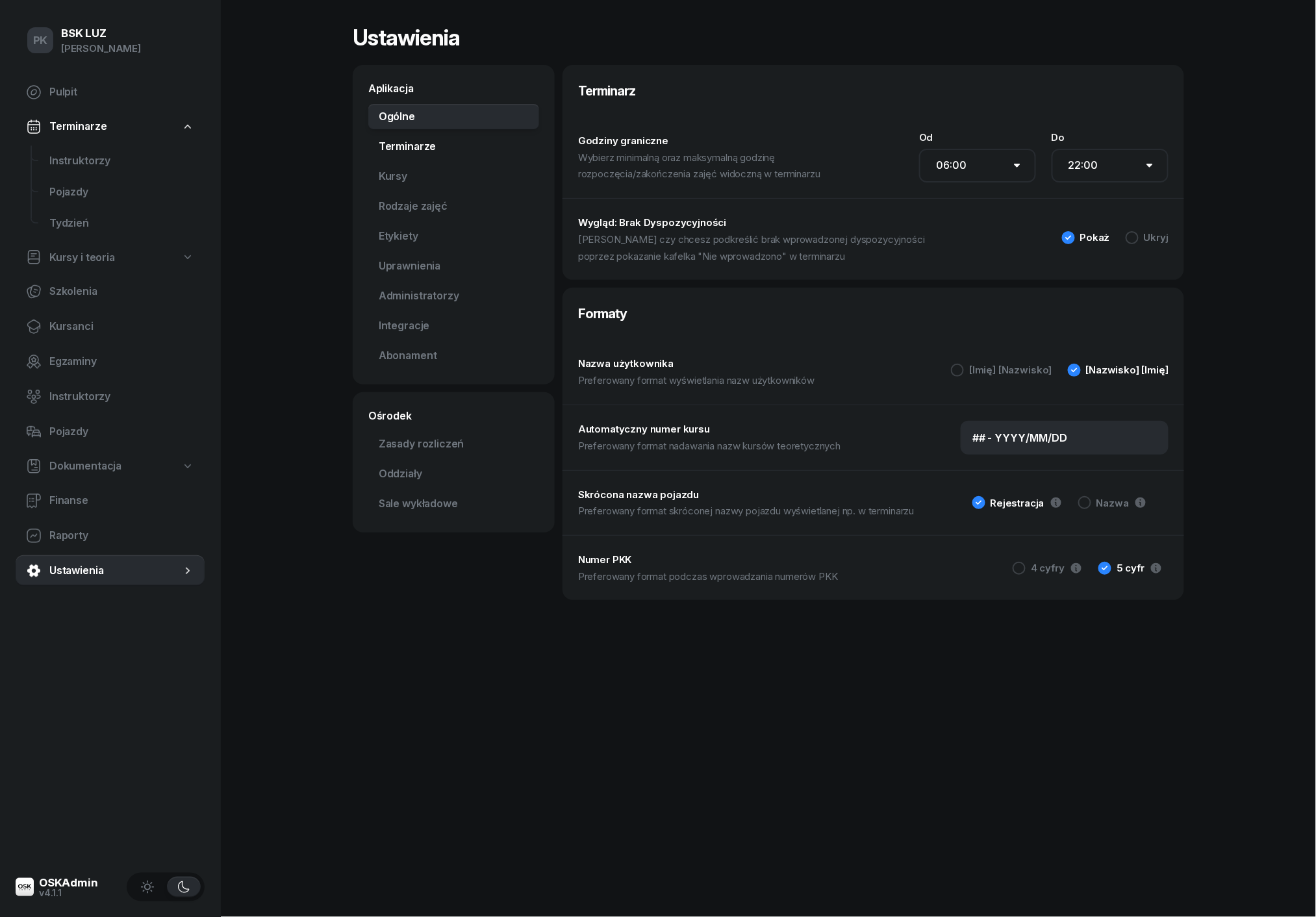
click at [419, 139] on link "Terminarze" at bounding box center [454, 147] width 171 height 26
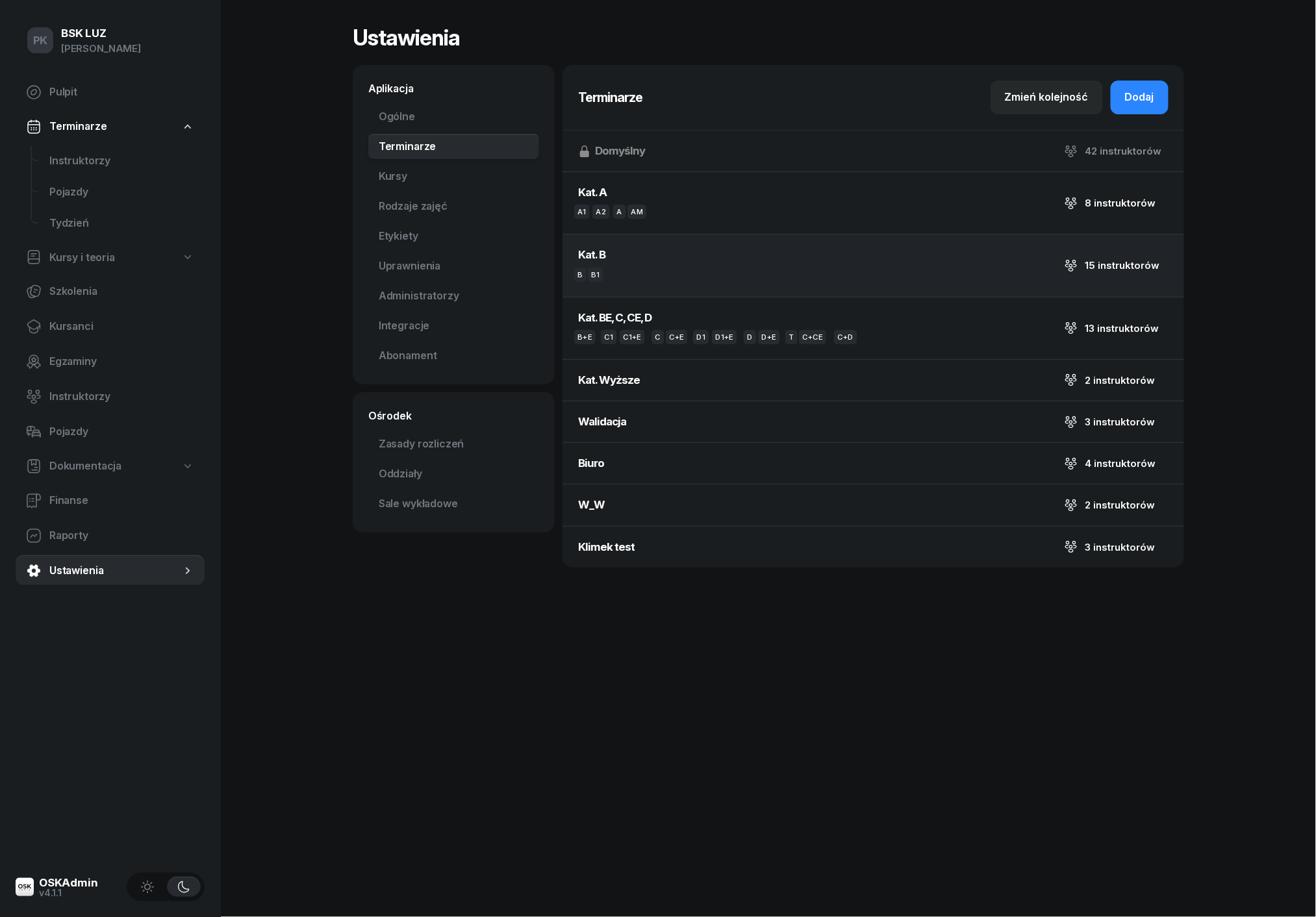
click at [798, 262] on button "Kat. B B B1 15 instruktorów" at bounding box center [874, 265] width 622 height 62
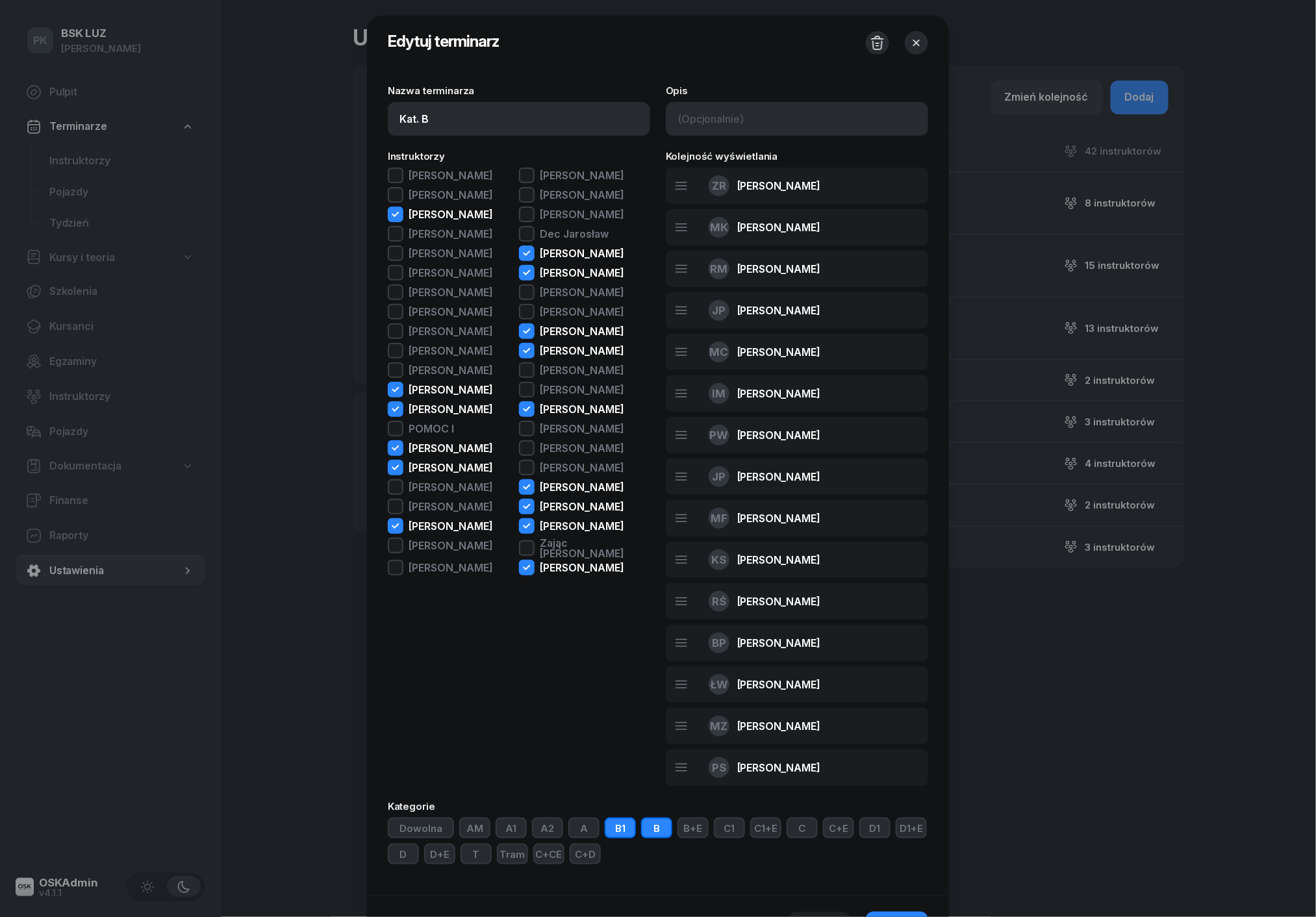
click at [921, 46] on icon "button" at bounding box center [916, 42] width 13 height 13
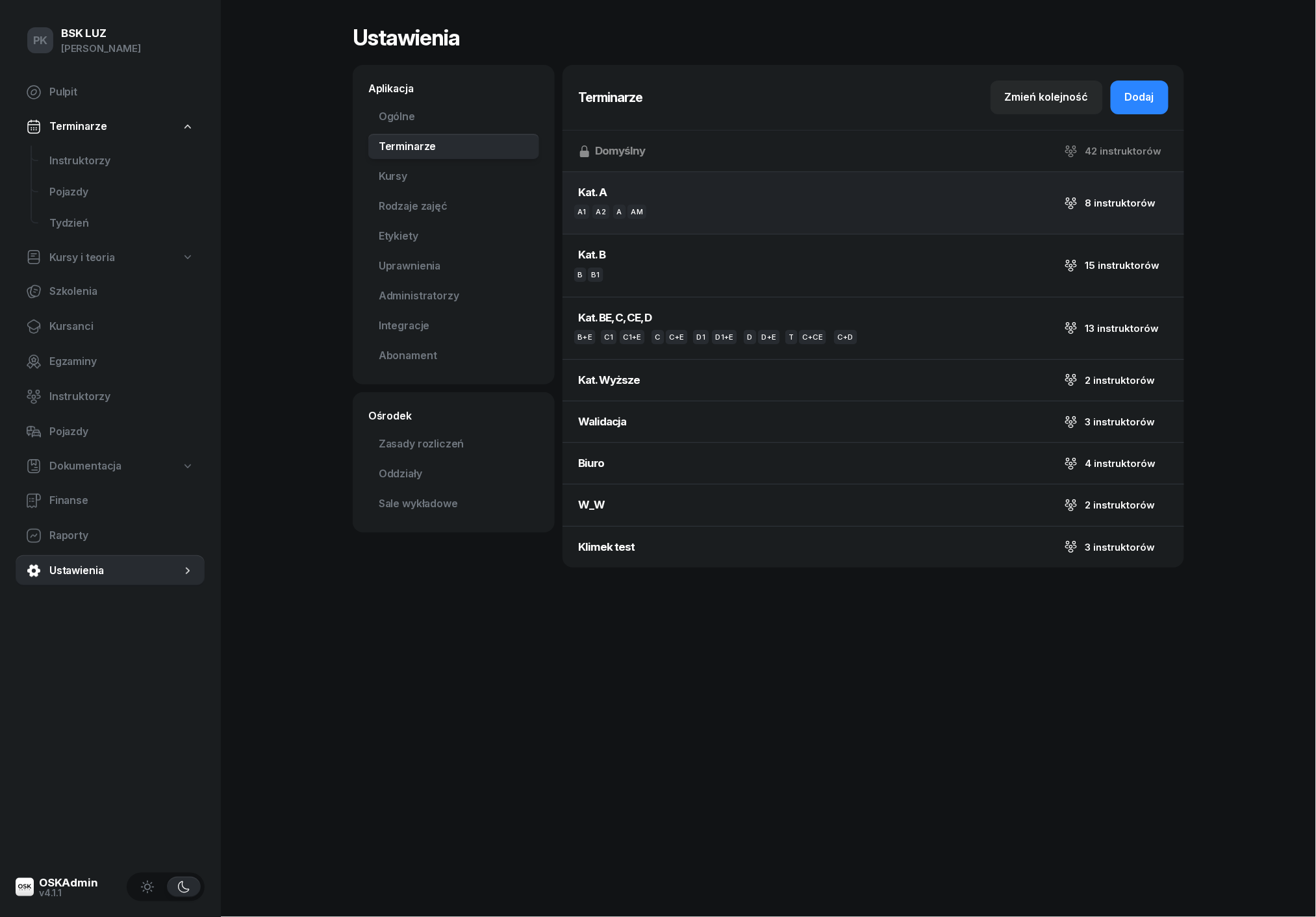
click at [802, 188] on button "Kat. A A1 A2 A AM 8 instruktorów" at bounding box center [874, 203] width 622 height 62
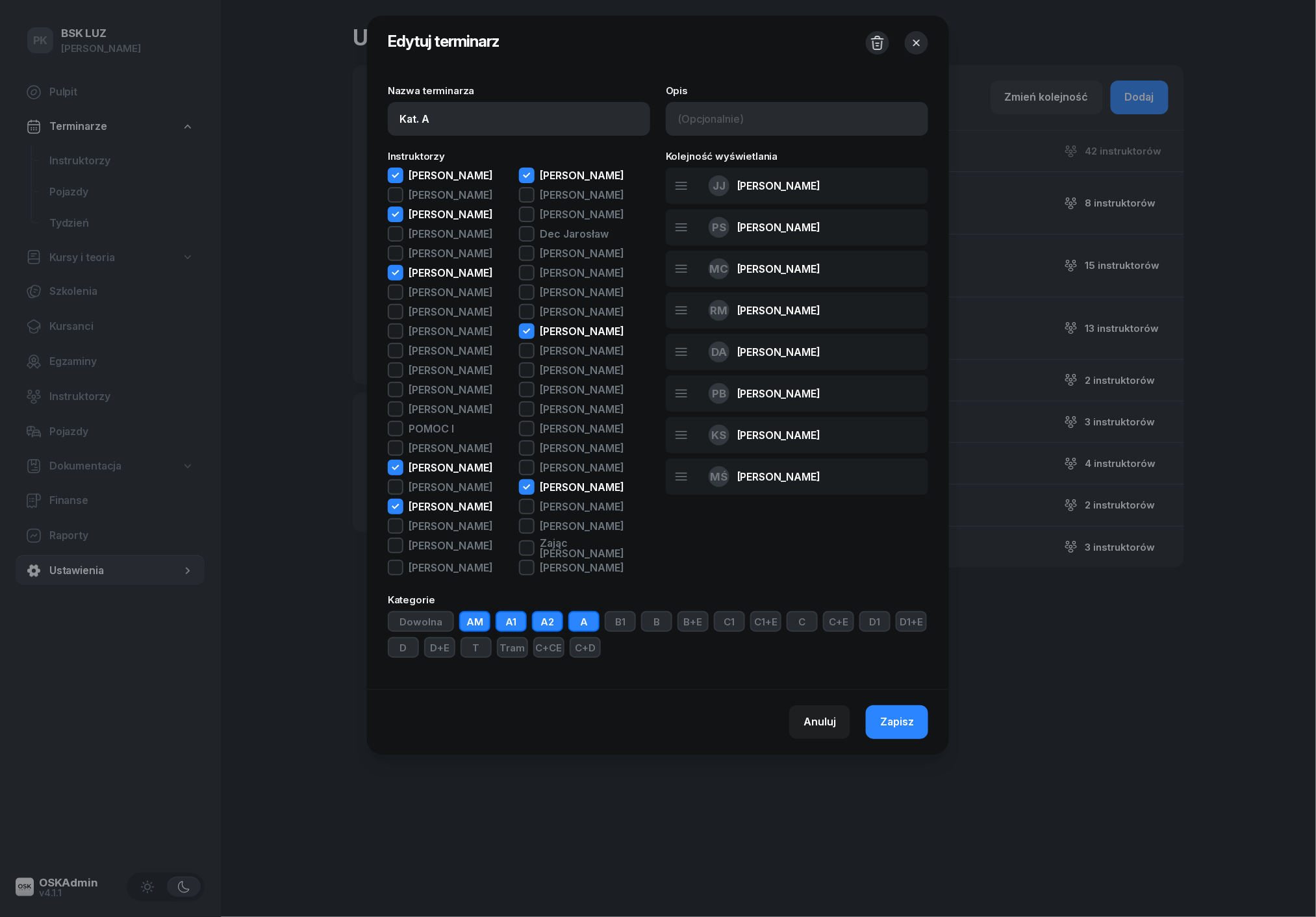
click at [403, 279] on icon "button" at bounding box center [395, 272] width 15 height 15
click at [908, 731] on span "Zapisz" at bounding box center [897, 722] width 34 height 17
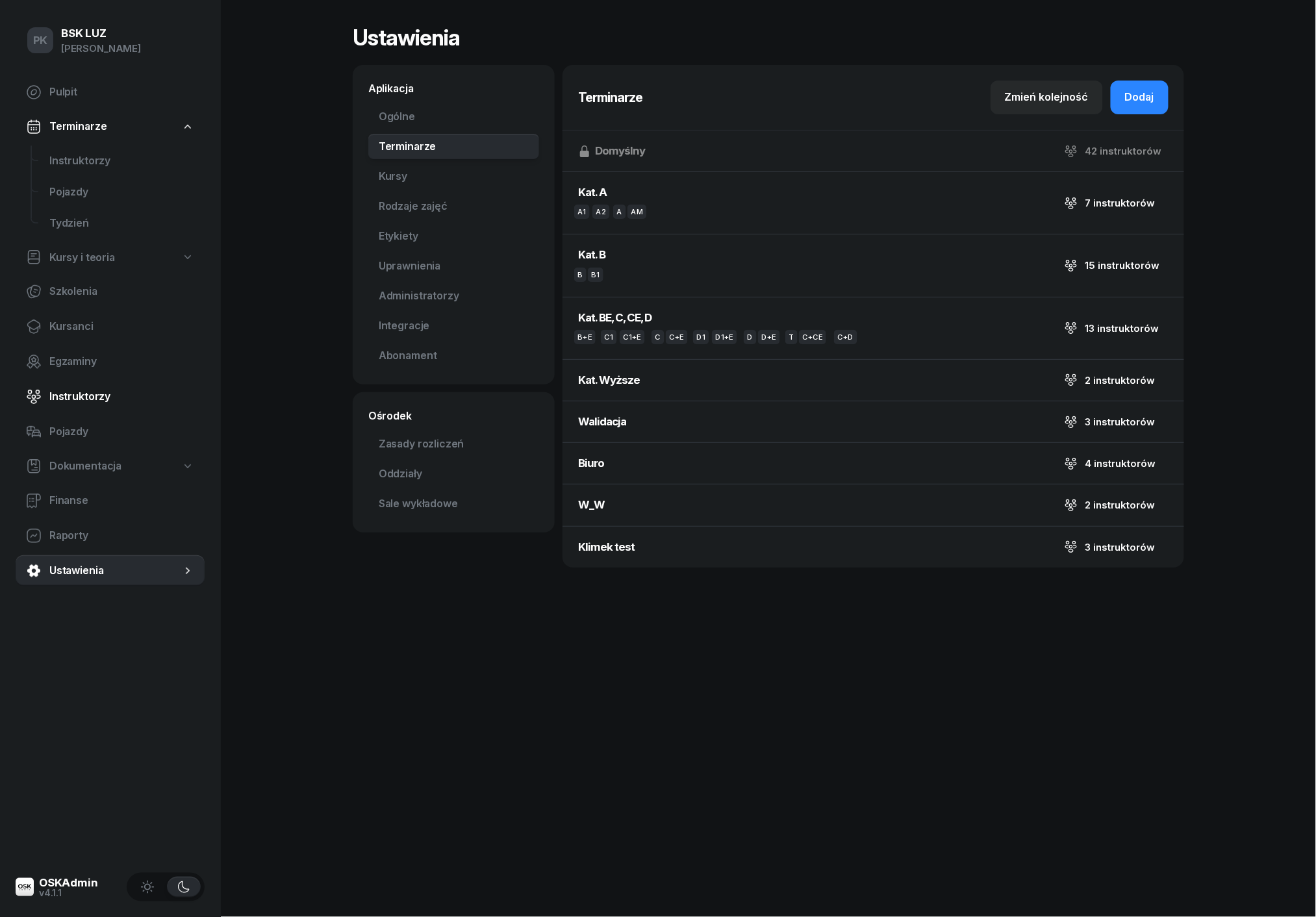
click at [73, 398] on span "Instruktorzy" at bounding box center [121, 396] width 145 height 17
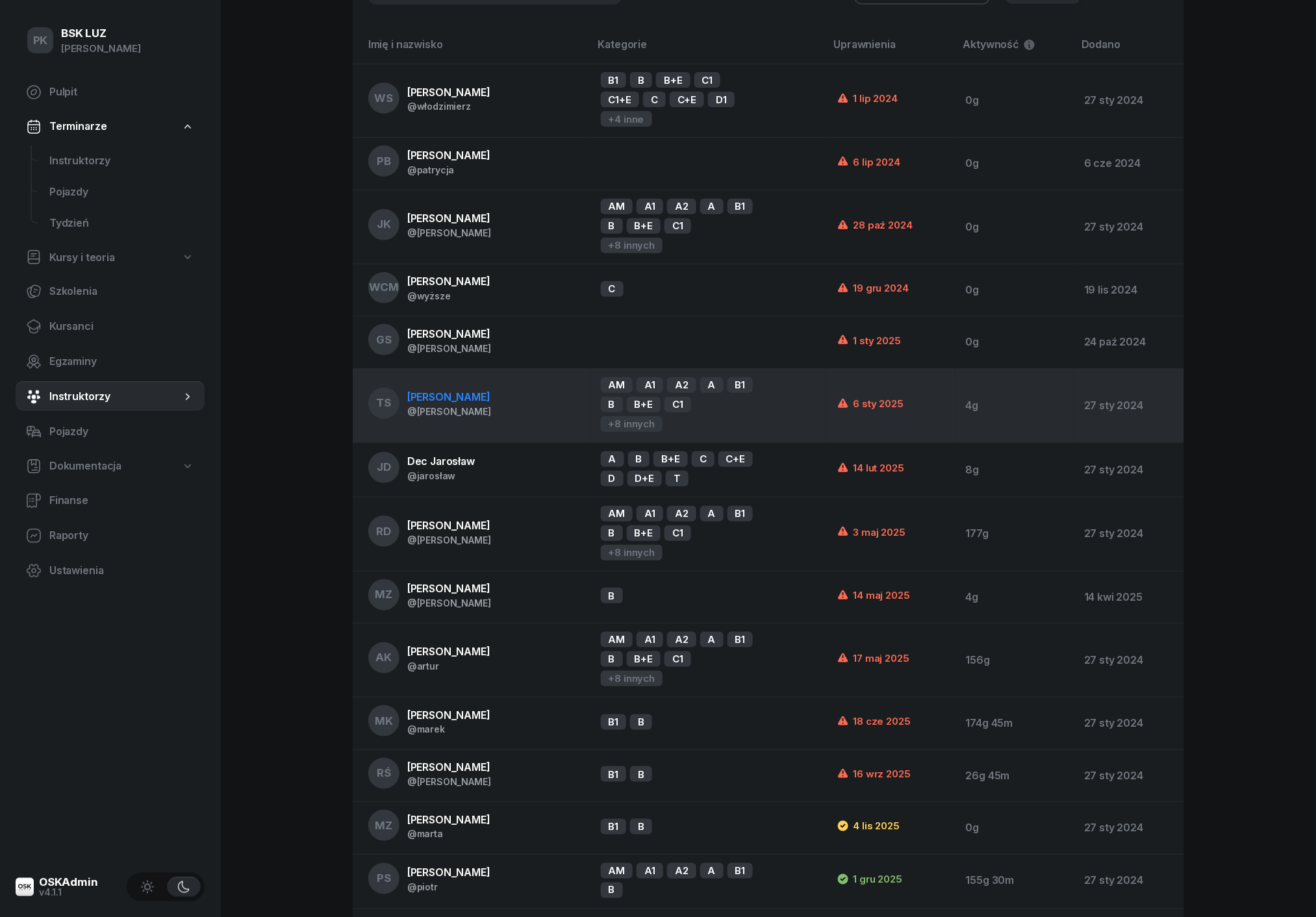
scroll to position [256, 0]
